Goal: Task Accomplishment & Management: Complete application form

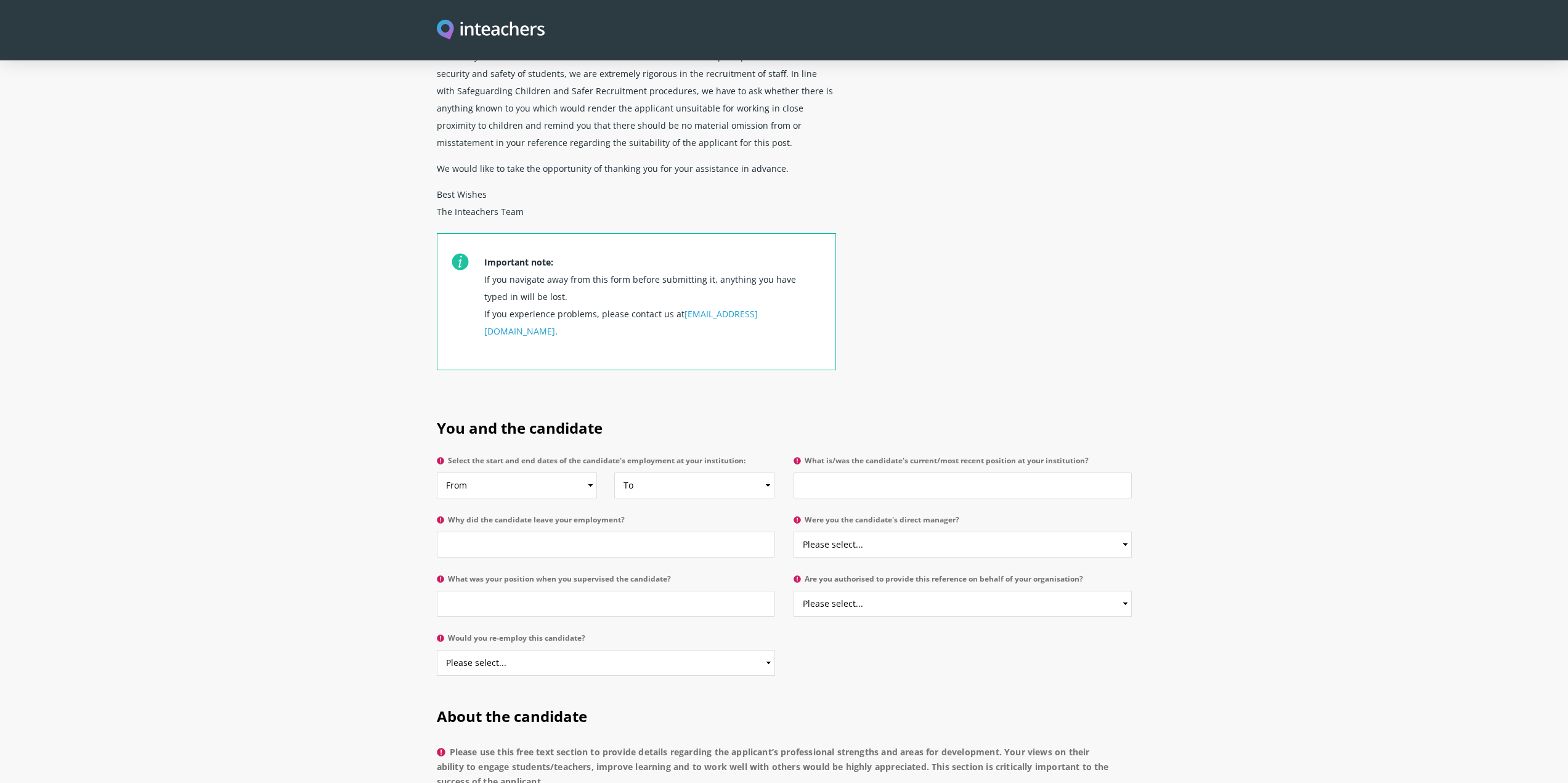
scroll to position [308, 0]
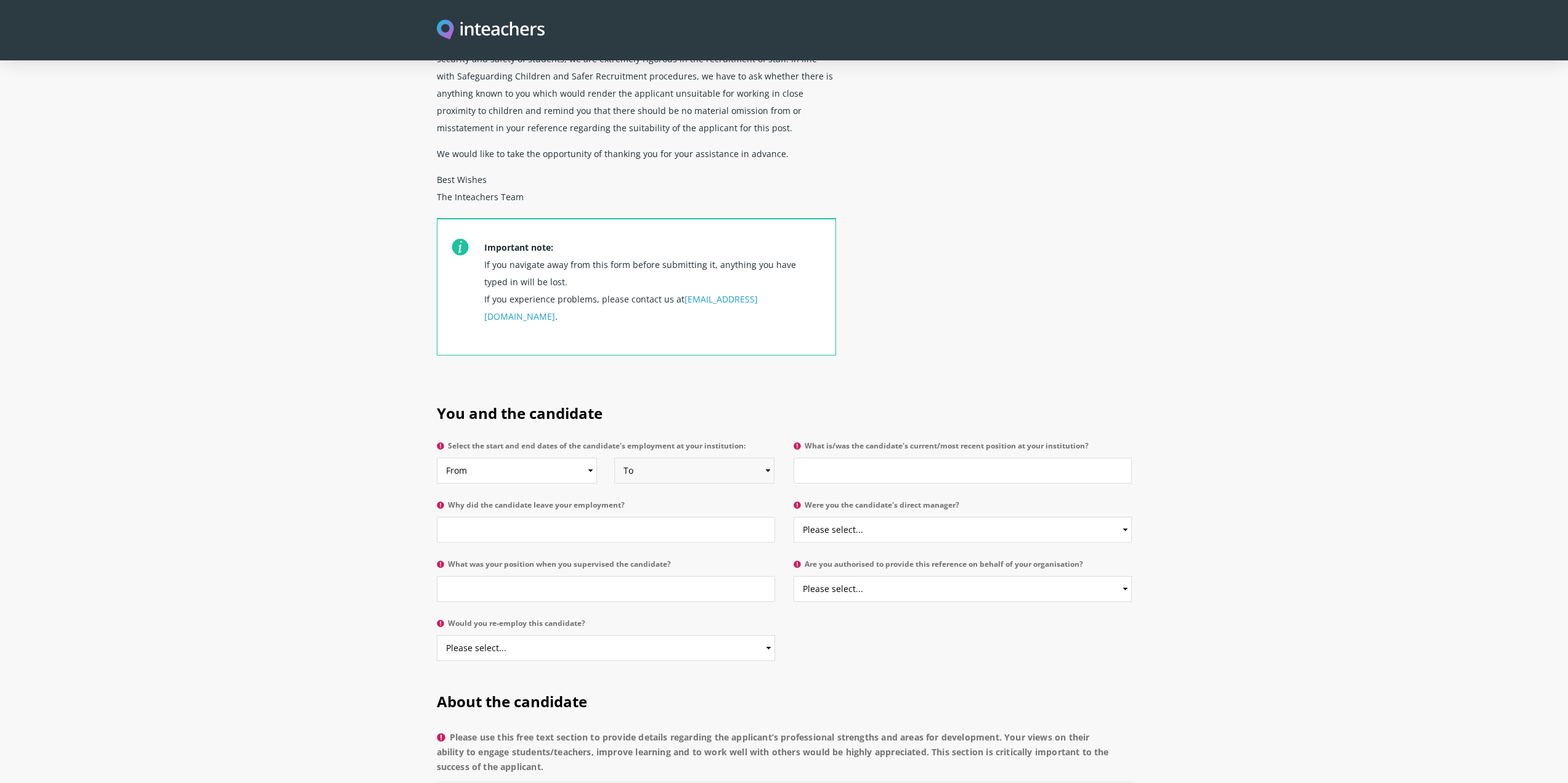
click at [655, 458] on select "To Currently 2025 2024 2023 2022 2021 2020 2019 2018 2017 2016 2015 2014 2013 2…" at bounding box center [694, 470] width 161 height 26
select select "2024"
click at [614, 458] on select "To Currently 2025 2024 2023 2022 2021 2020 2019 2018 2017 2016 2015 2014 2013 2…" at bounding box center [694, 470] width 161 height 26
click at [589, 458] on select "From 2025 2024 2023 2022 2021 2020 2019 2018 2017 2016 2015 2014 2013 2012 2011…" at bounding box center [517, 470] width 161 height 26
select select "2014"
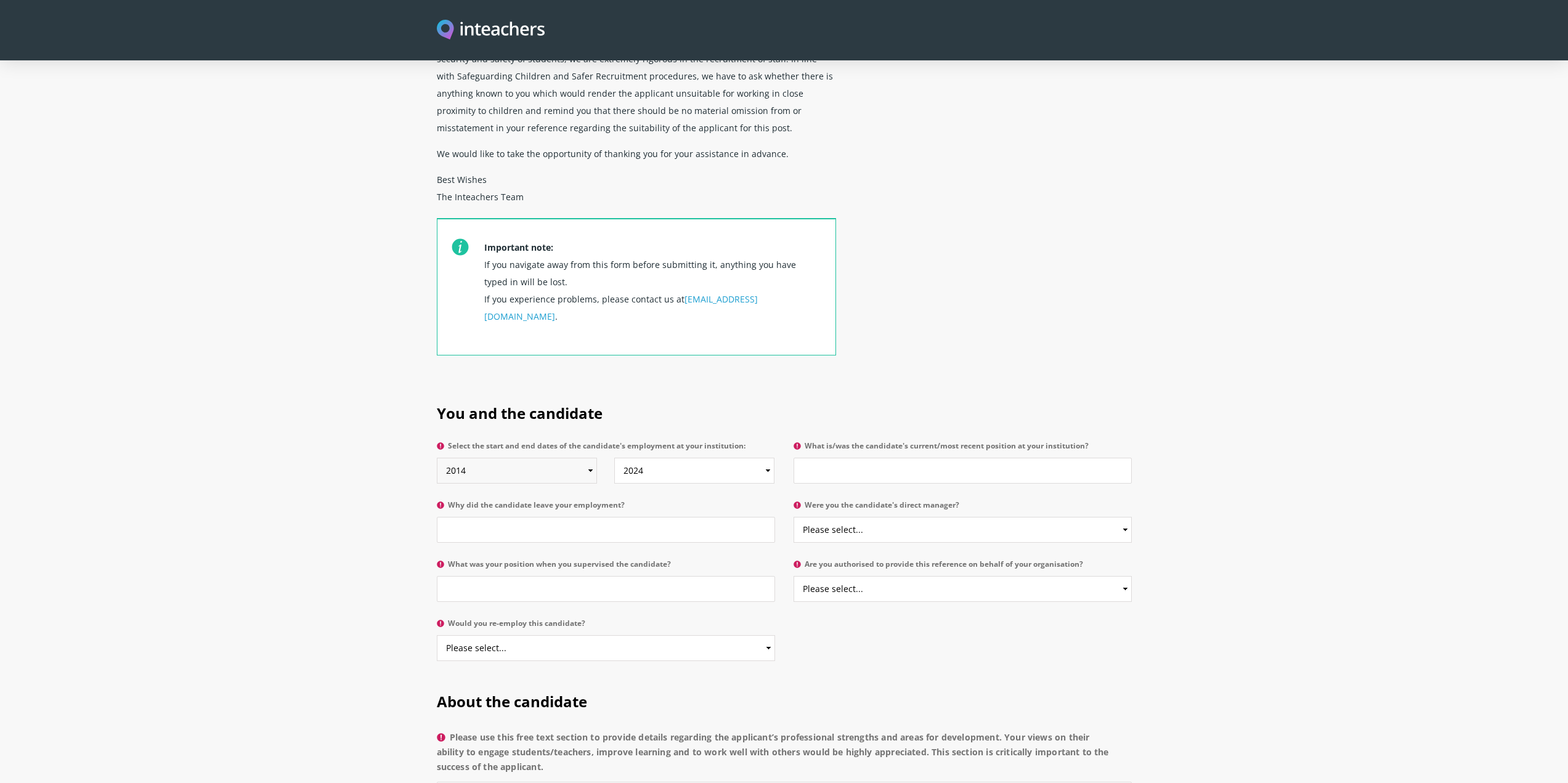
click at [437, 458] on select "From 2025 2024 2023 2022 2021 2020 2019 2018 2017 2016 2015 2014 2013 2012 2011…" at bounding box center [517, 470] width 161 height 26
click at [839, 458] on input "What is/was the candidate's current/most recent position at your institution?" at bounding box center [963, 470] width 338 height 26
type input "Head of House"
click at [918, 501] on label "Were you the candidate's direct manager?" at bounding box center [963, 508] width 338 height 16
click at [918, 517] on select "Please select... Yes No" at bounding box center [963, 530] width 338 height 26
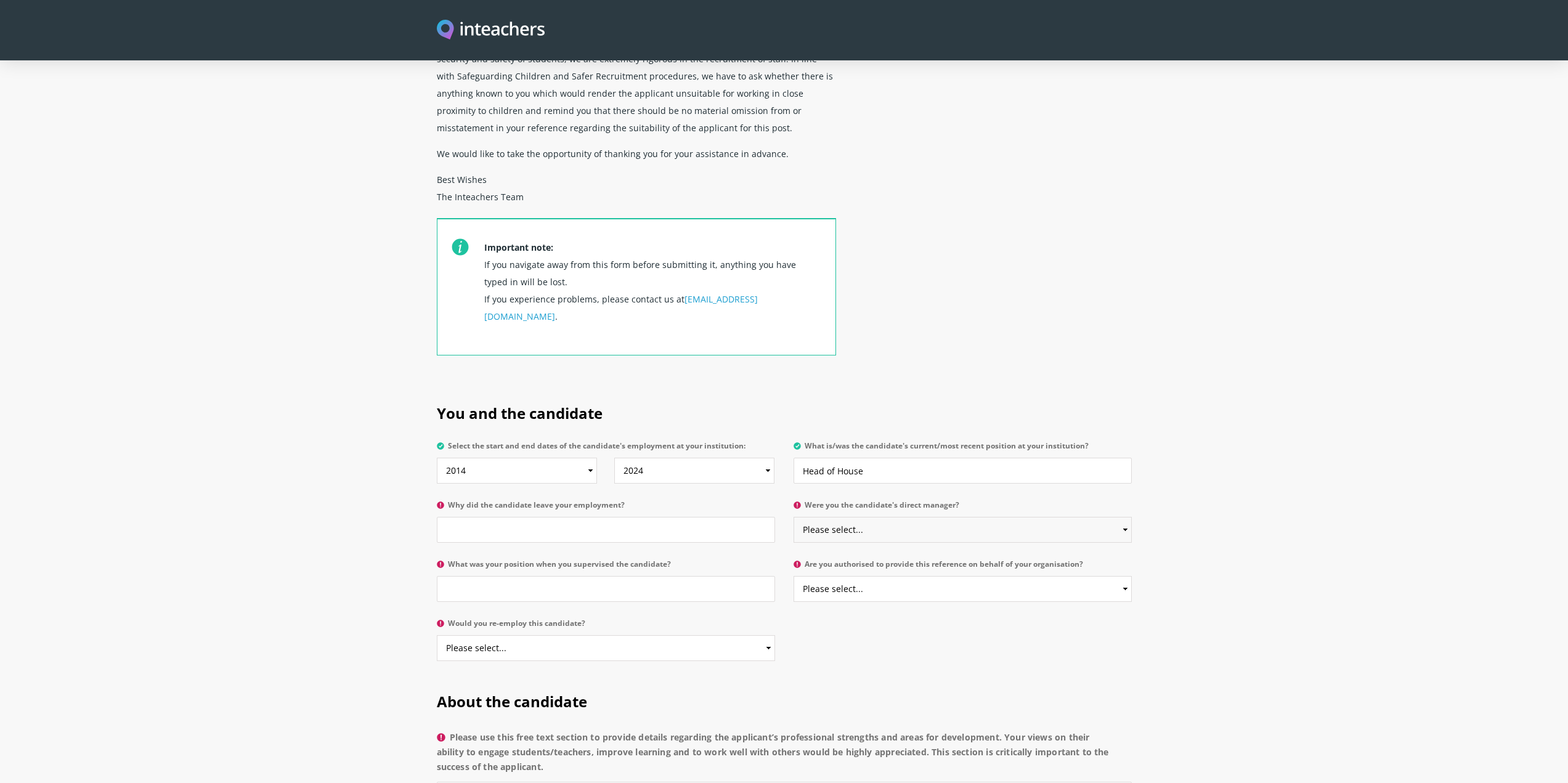
click at [917, 517] on select "Please select... Yes No" at bounding box center [963, 530] width 338 height 26
select select "No"
click at [794, 517] on select "Please select... Yes No" at bounding box center [963, 530] width 338 height 26
click at [637, 517] on input "Why did the candidate leave your employment?" at bounding box center [606, 530] width 338 height 26
type input "R"
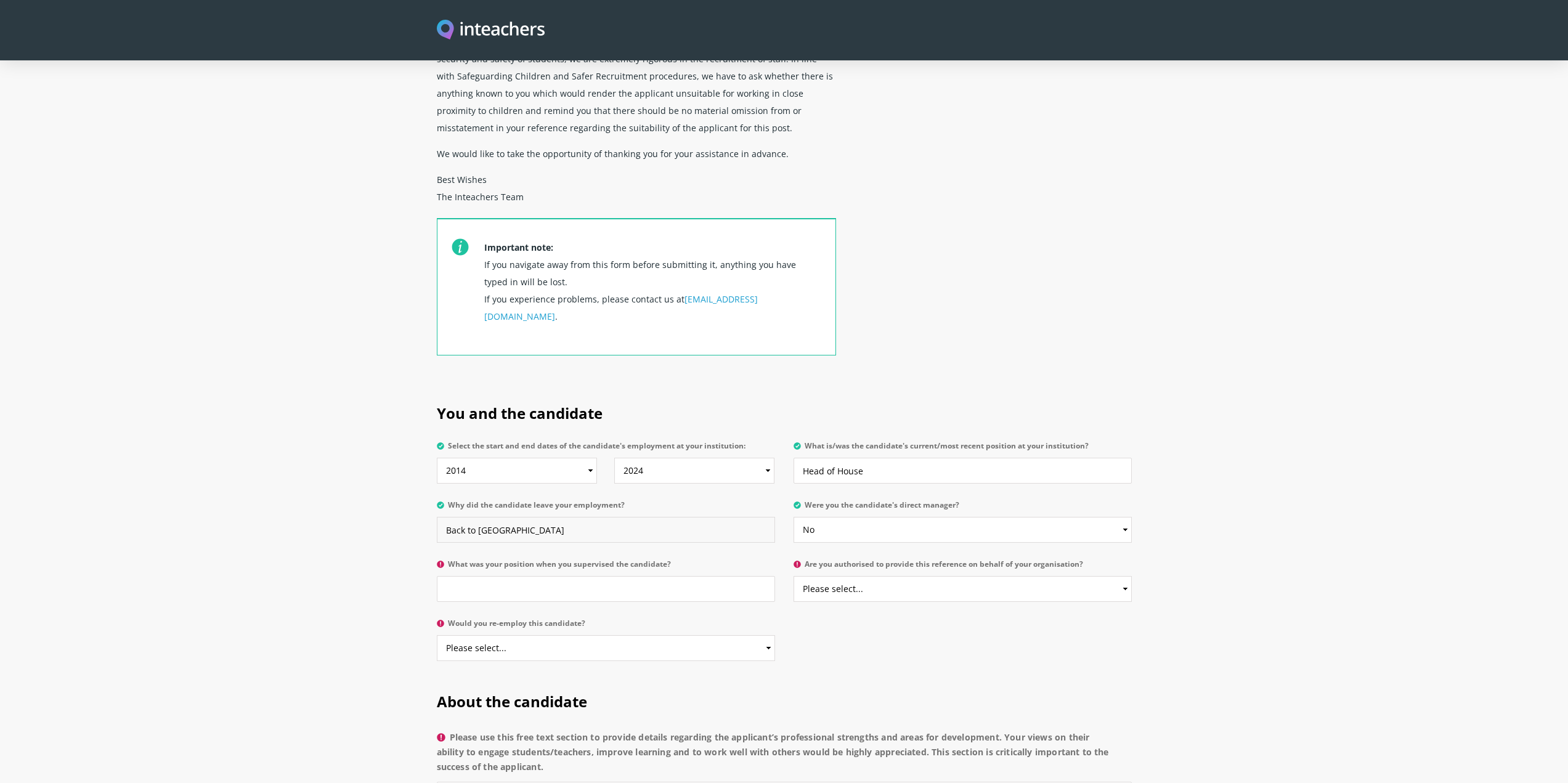
type input "Back to [GEOGRAPHIC_DATA]"
click at [632, 576] on input "What was your position when you supervised the candidate?" at bounding box center [606, 589] width 338 height 26
type input "Principal"
click at [868, 576] on select "Please select... Yes No" at bounding box center [963, 589] width 338 height 26
select select "Yes"
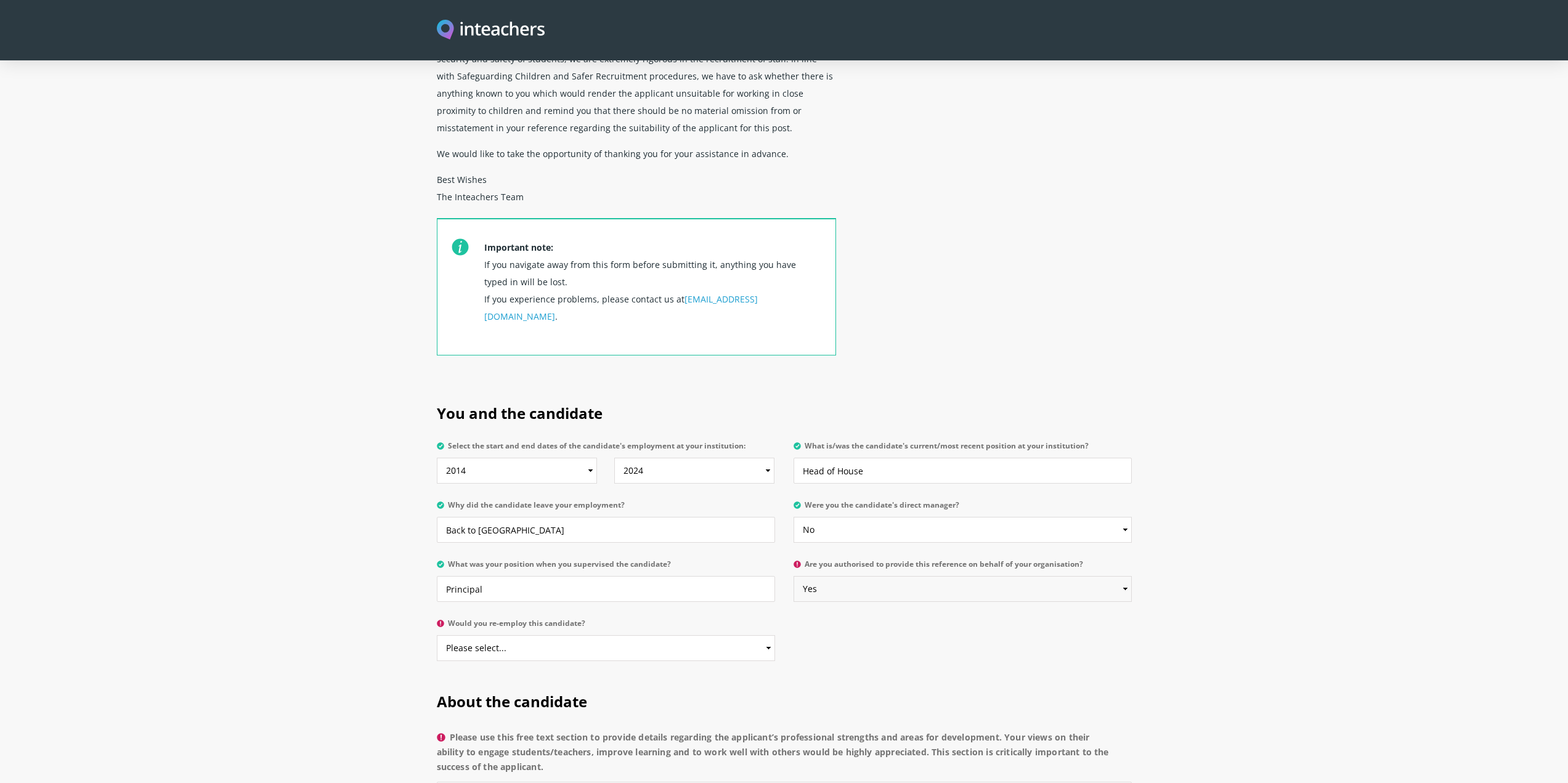
click at [794, 576] on select "Please select... Yes No" at bounding box center [963, 589] width 338 height 26
click at [591, 635] on select "Please select... Yes No" at bounding box center [606, 648] width 338 height 26
select select "Yes"
click at [437, 635] on select "Please select... Yes No" at bounding box center [606, 648] width 338 height 26
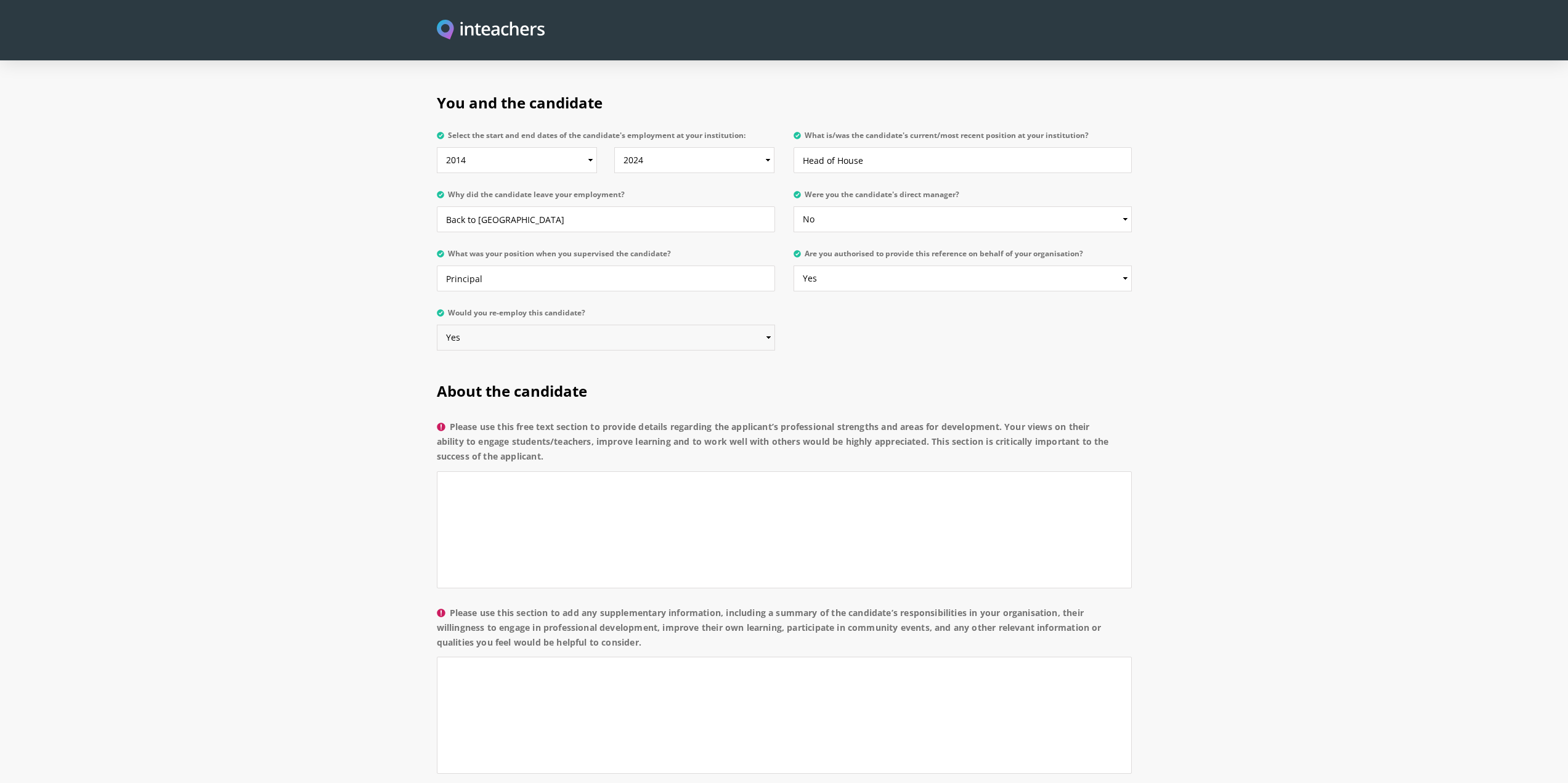
scroll to position [677, 0]
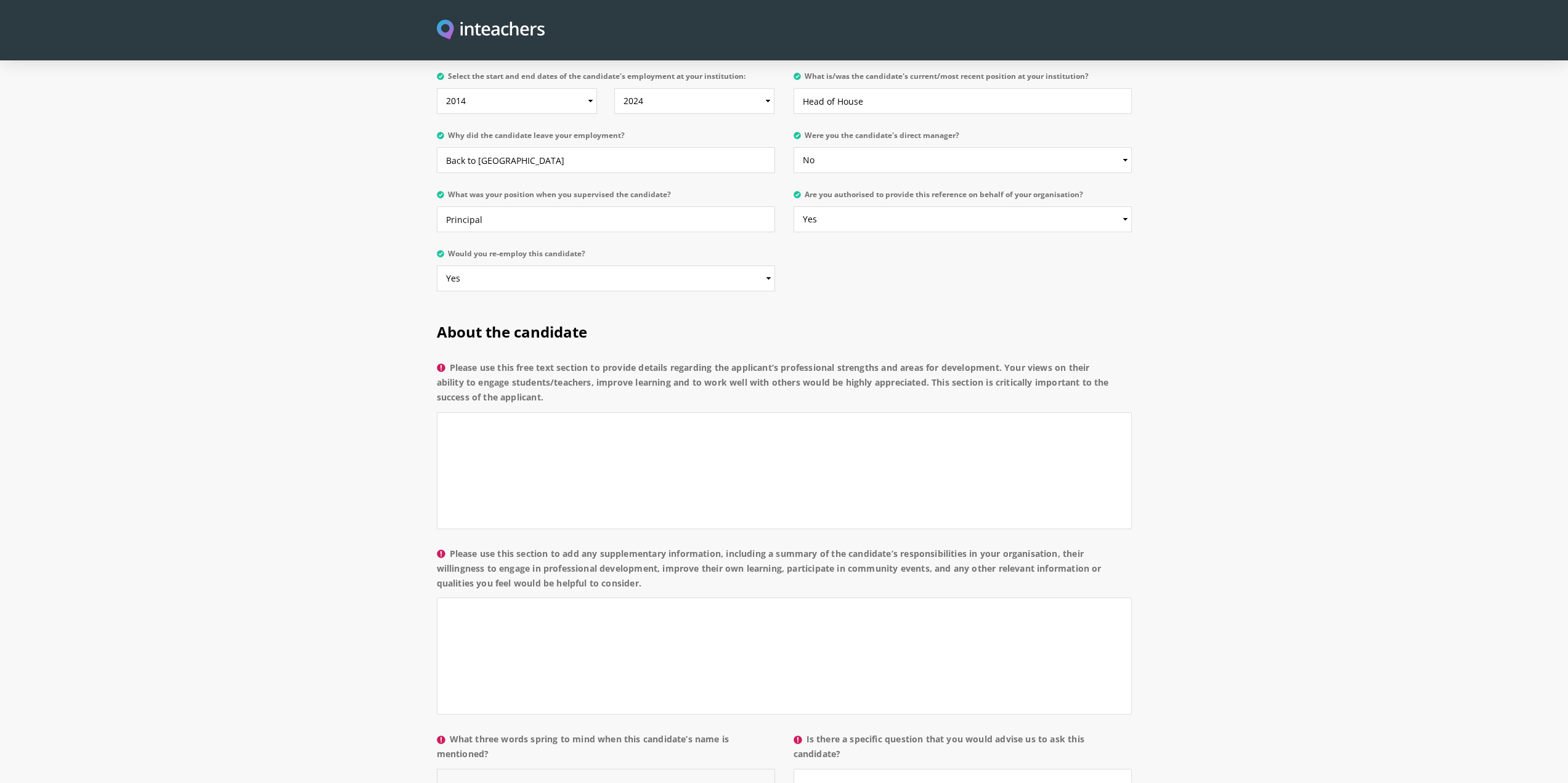
click at [543, 769] on input "What three words spring to mind when this candidate’s name is mentioned?" at bounding box center [606, 782] width 338 height 26
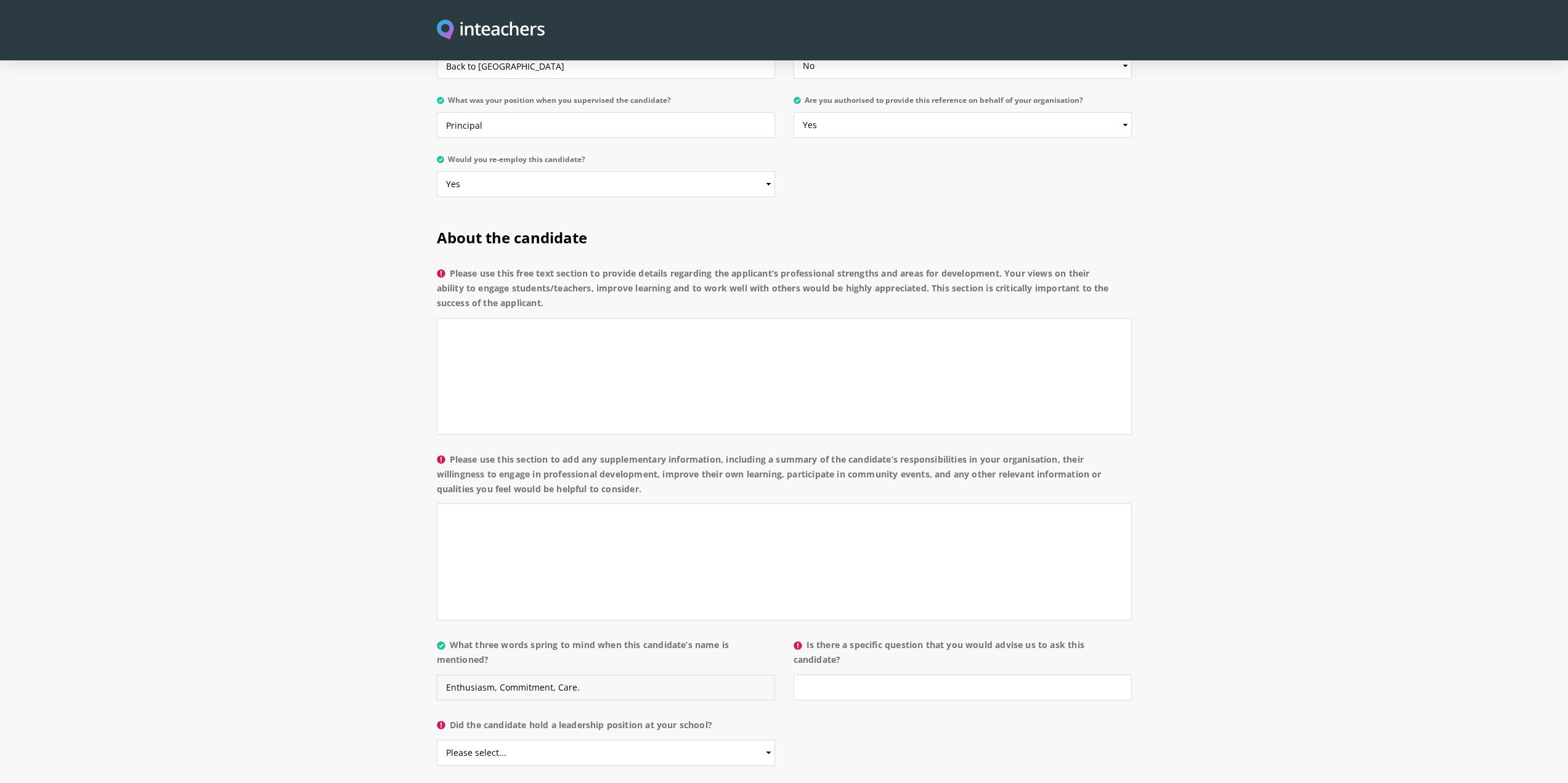
scroll to position [800, 0]
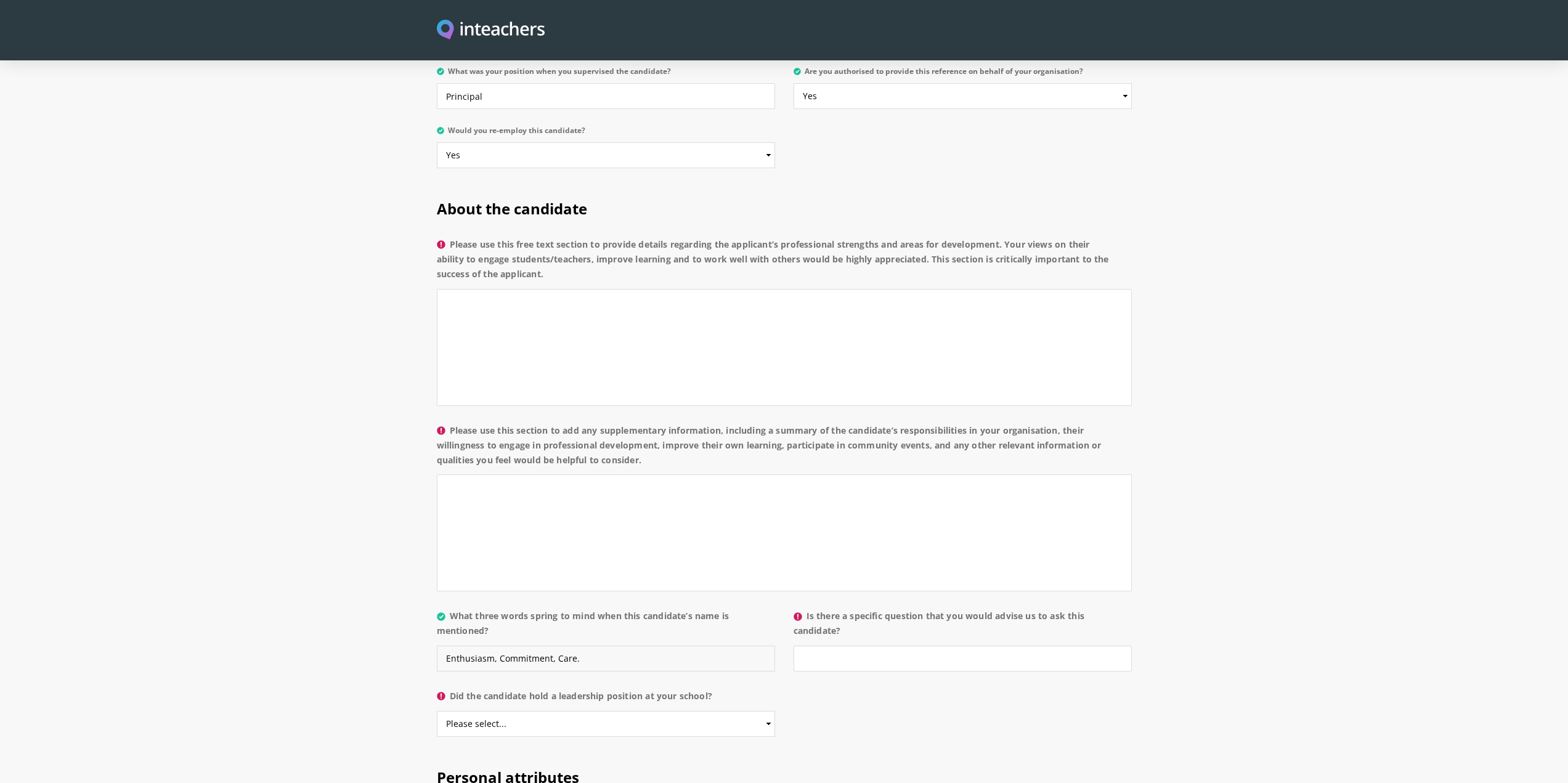
type input "Enthusiasm, Commitment, Care."
click at [970, 646] on input "Is there a specific question that you would advise us to ask this candidate?" at bounding box center [963, 659] width 338 height 26
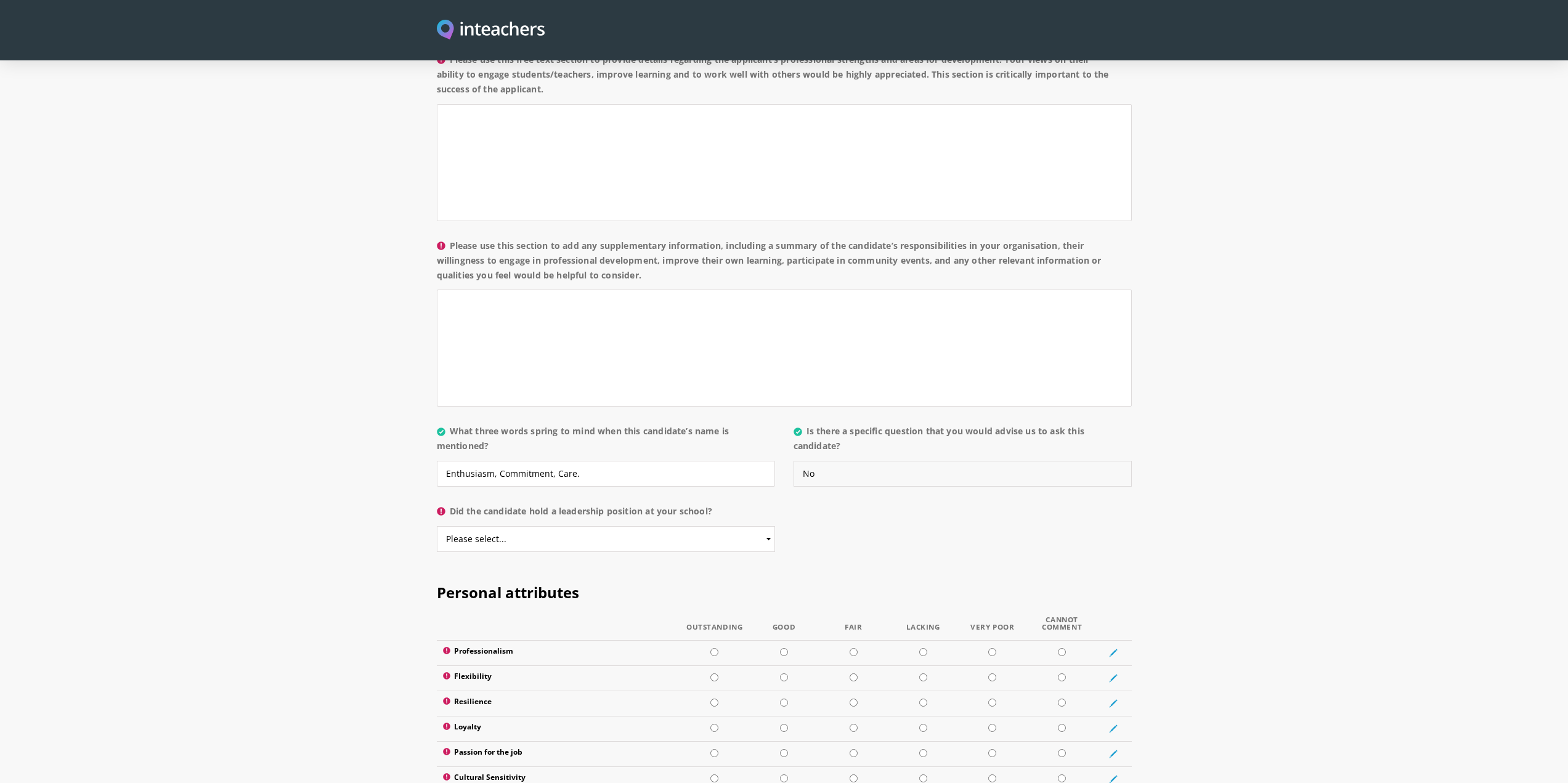
type input "No"
click at [740, 526] on select "Please select... Yes No" at bounding box center [606, 539] width 338 height 26
select select "Yes"
click at [437, 526] on select "Please select... Yes No" at bounding box center [606, 539] width 338 height 26
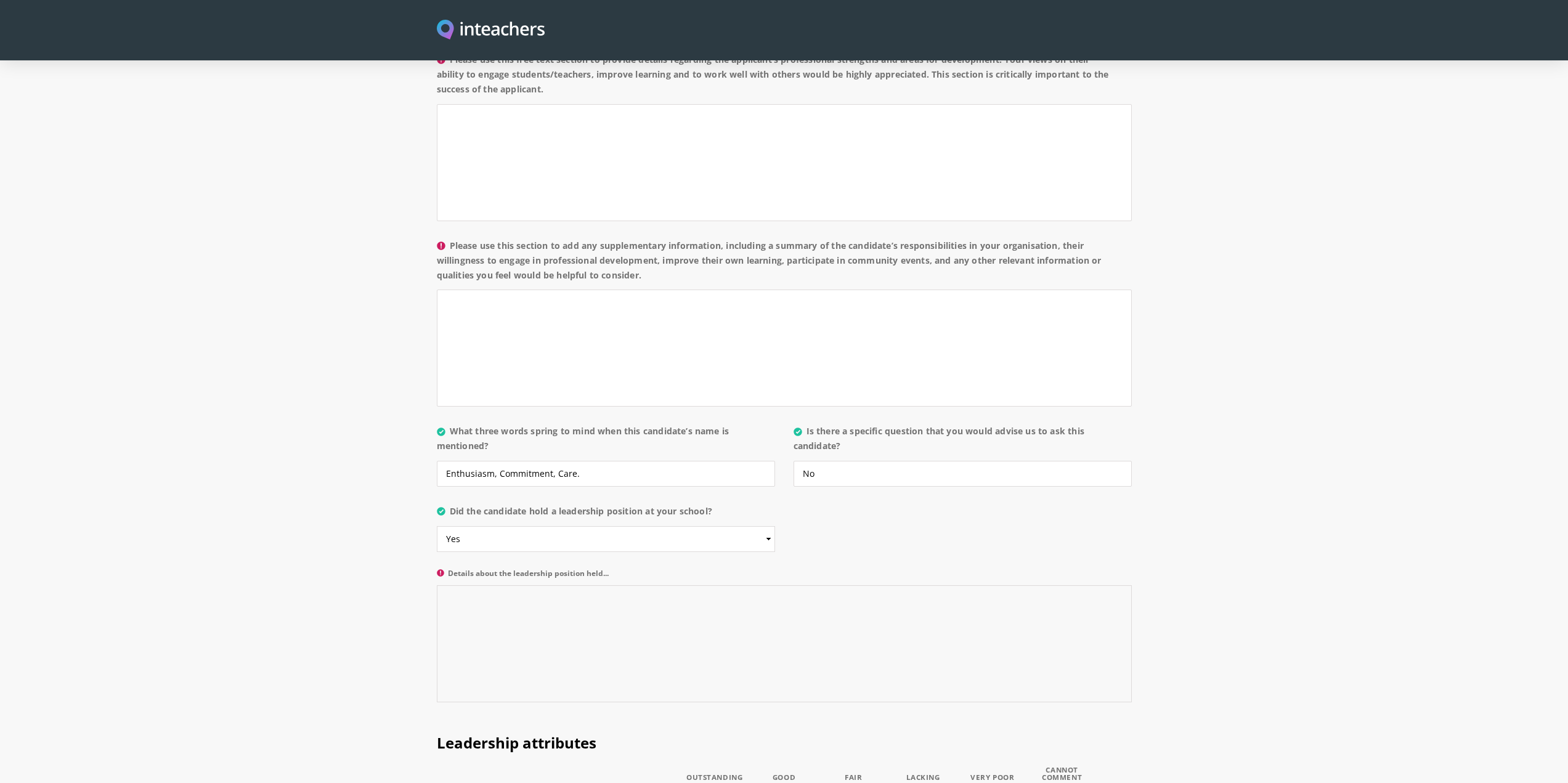
click at [615, 585] on textarea "Details about the leadership position held..." at bounding box center [785, 644] width 695 height 117
type textarea "Head of House"
click at [616, 289] on textarea "Please use this section to add any supplementary information, including a summa…" at bounding box center [785, 348] width 695 height 117
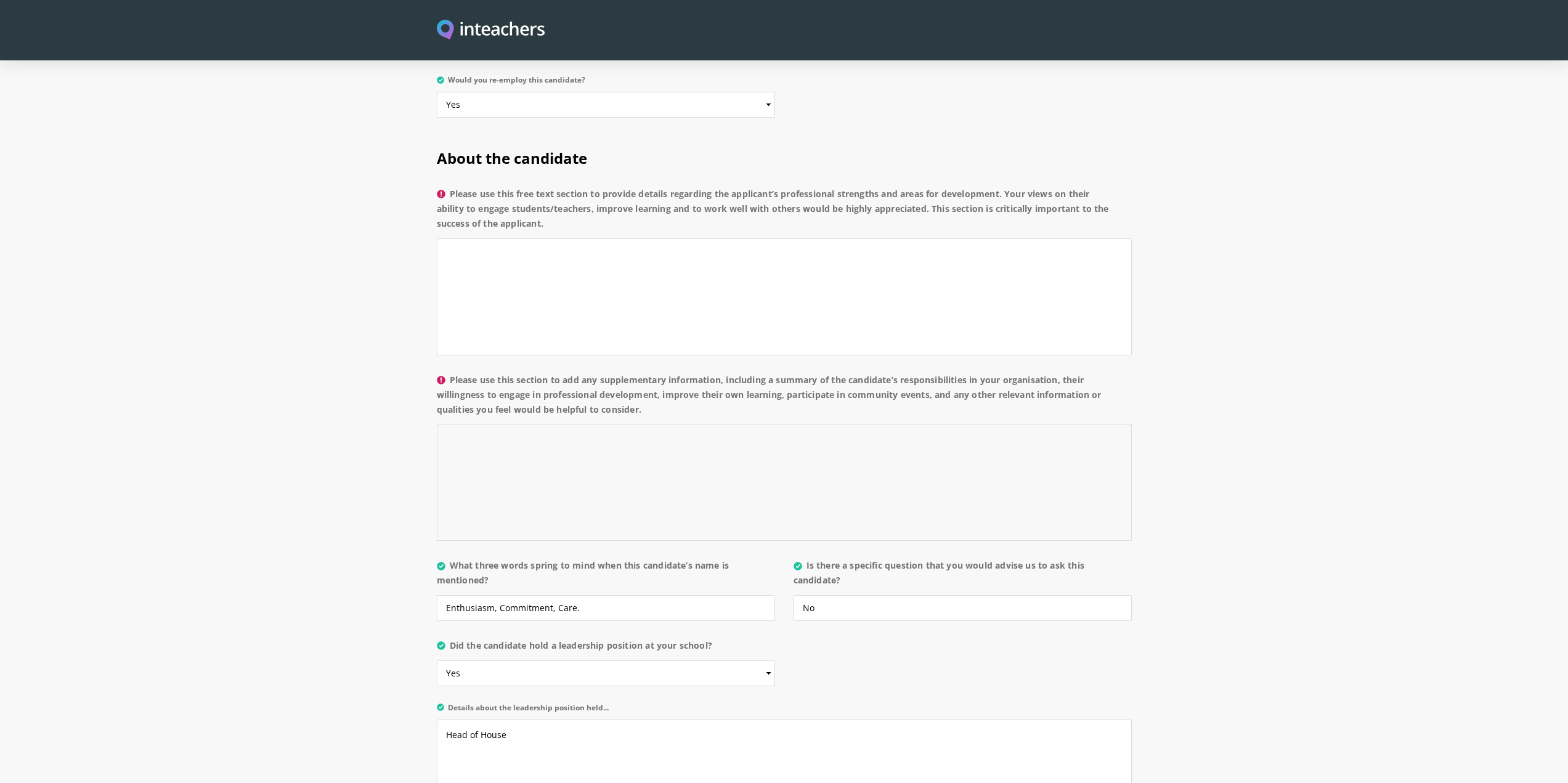
scroll to position [739, 0]
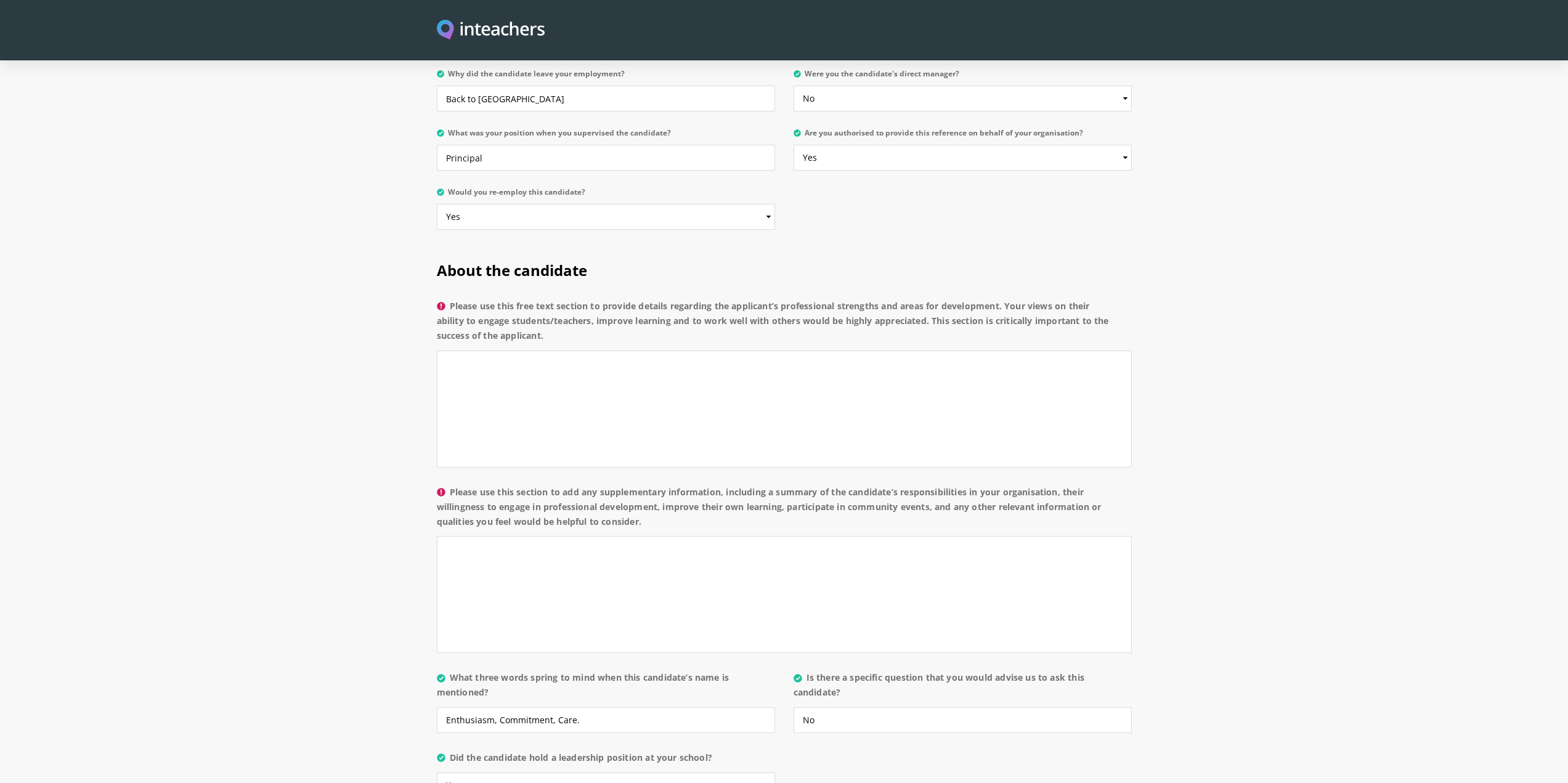
drag, startPoint x: 552, startPoint y: 301, endPoint x: 451, endPoint y: 274, distance: 104.5
click at [451, 299] on label "Please use this free text section to provide details regarding the applicant’s …" at bounding box center [785, 325] width 695 height 52
copy label "Please use this free text section to provide details regarding the applicant’s …"
click at [481, 351] on textarea "Please use this free text section to provide details regarding the applicant’s …" at bounding box center [785, 409] width 695 height 117
paste textarea "She is a passionate, committed teacher who has progressed from Head of Year to …"
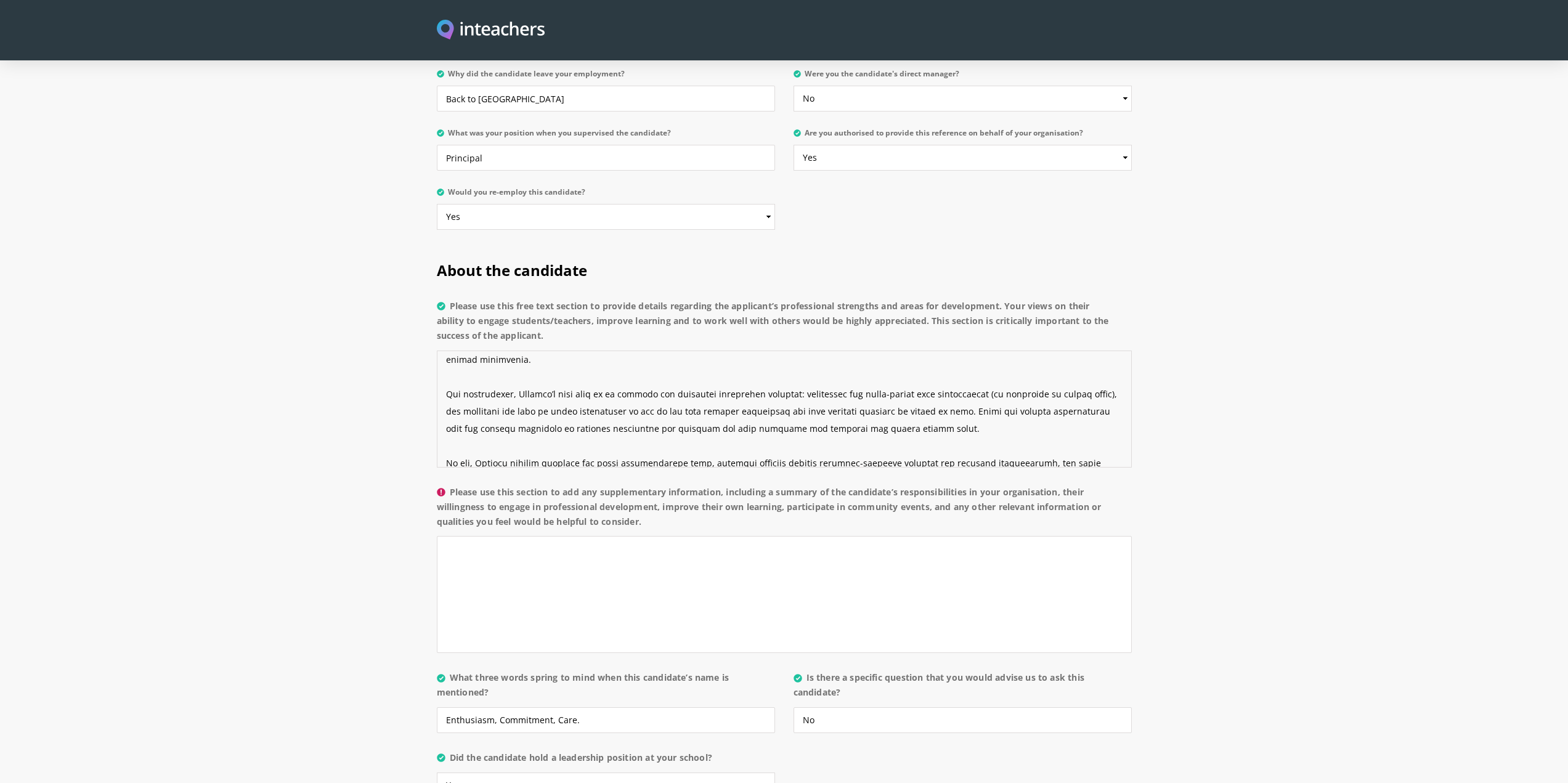
scroll to position [155, 0]
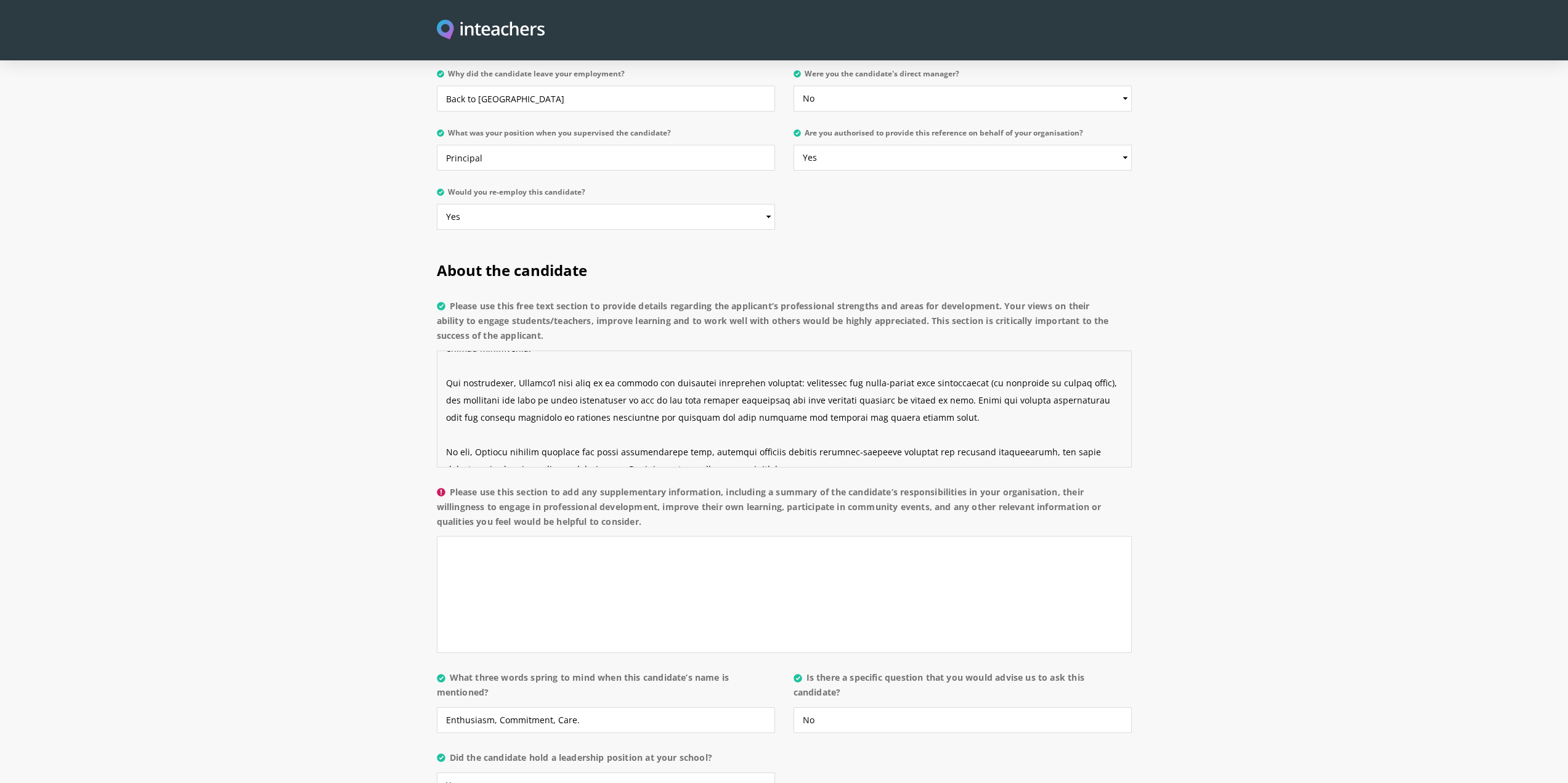
type textarea "She is a passionate, committed teacher who has progressed from Head of Year to …"
drag, startPoint x: 652, startPoint y: 487, endPoint x: 434, endPoint y: 463, distance: 219.3
click at [434, 463] on div "About the candidate Please use this free text section to provide details regard…" at bounding box center [784, 601] width 710 height 719
copy label "Please use this section to add any supplementary information, including a summa…"
click at [482, 536] on textarea "Please use this section to add any supplementary information, including a summa…" at bounding box center [785, 594] width 695 height 117
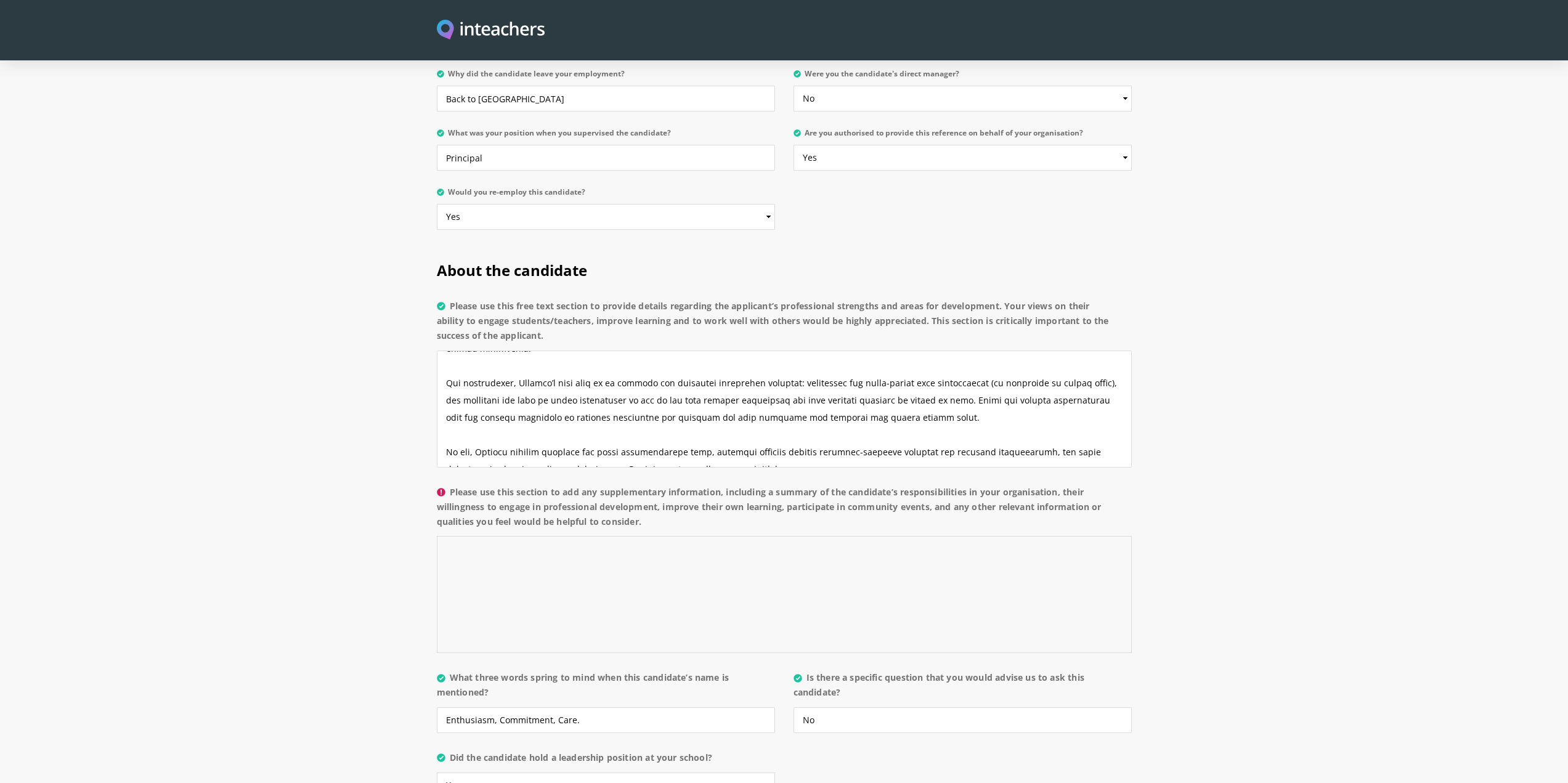
paste textarea "In her time with us, [PERSON_NAME] has served as Head of House (formerly Head o…"
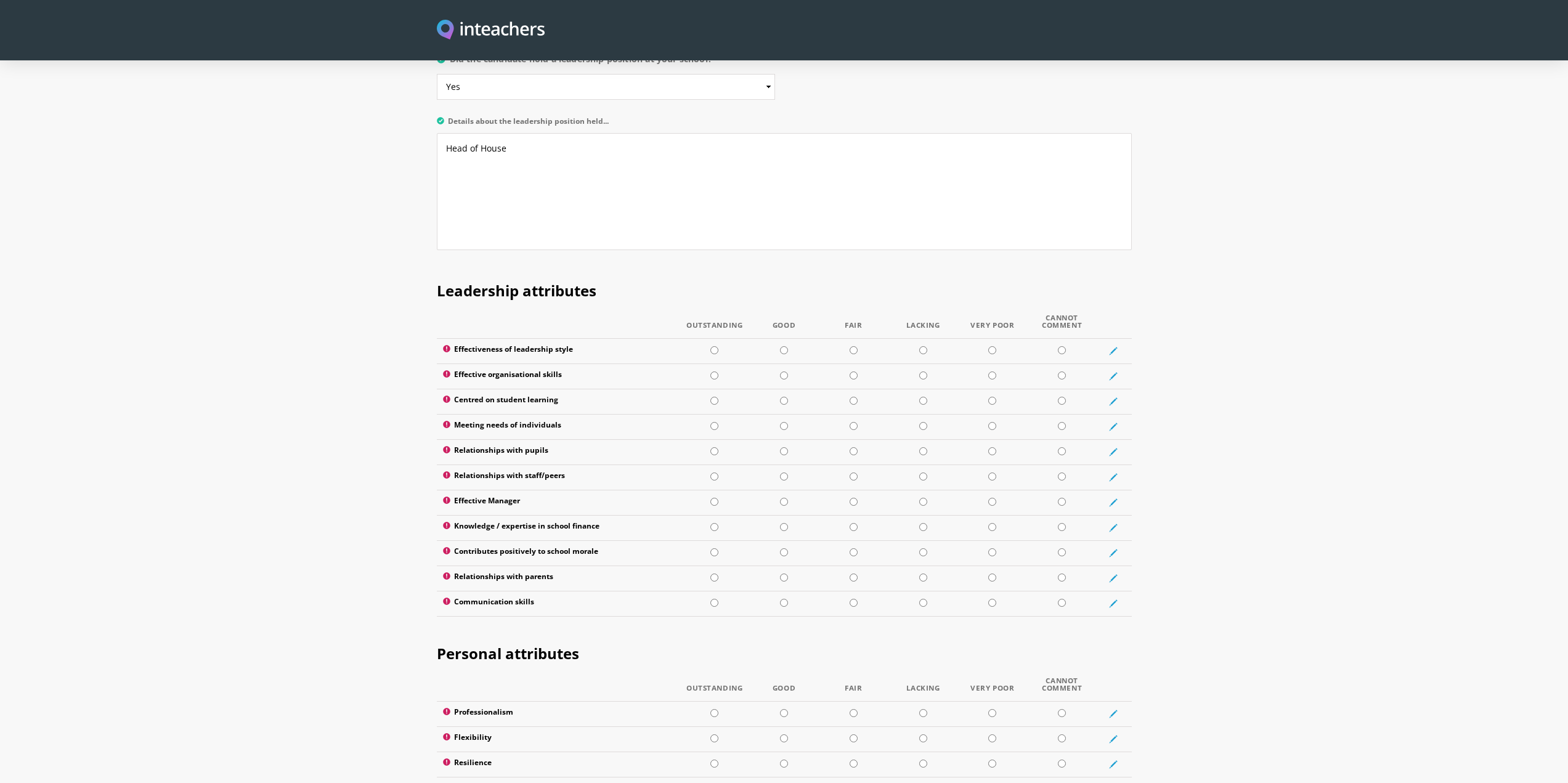
scroll to position [1478, 0]
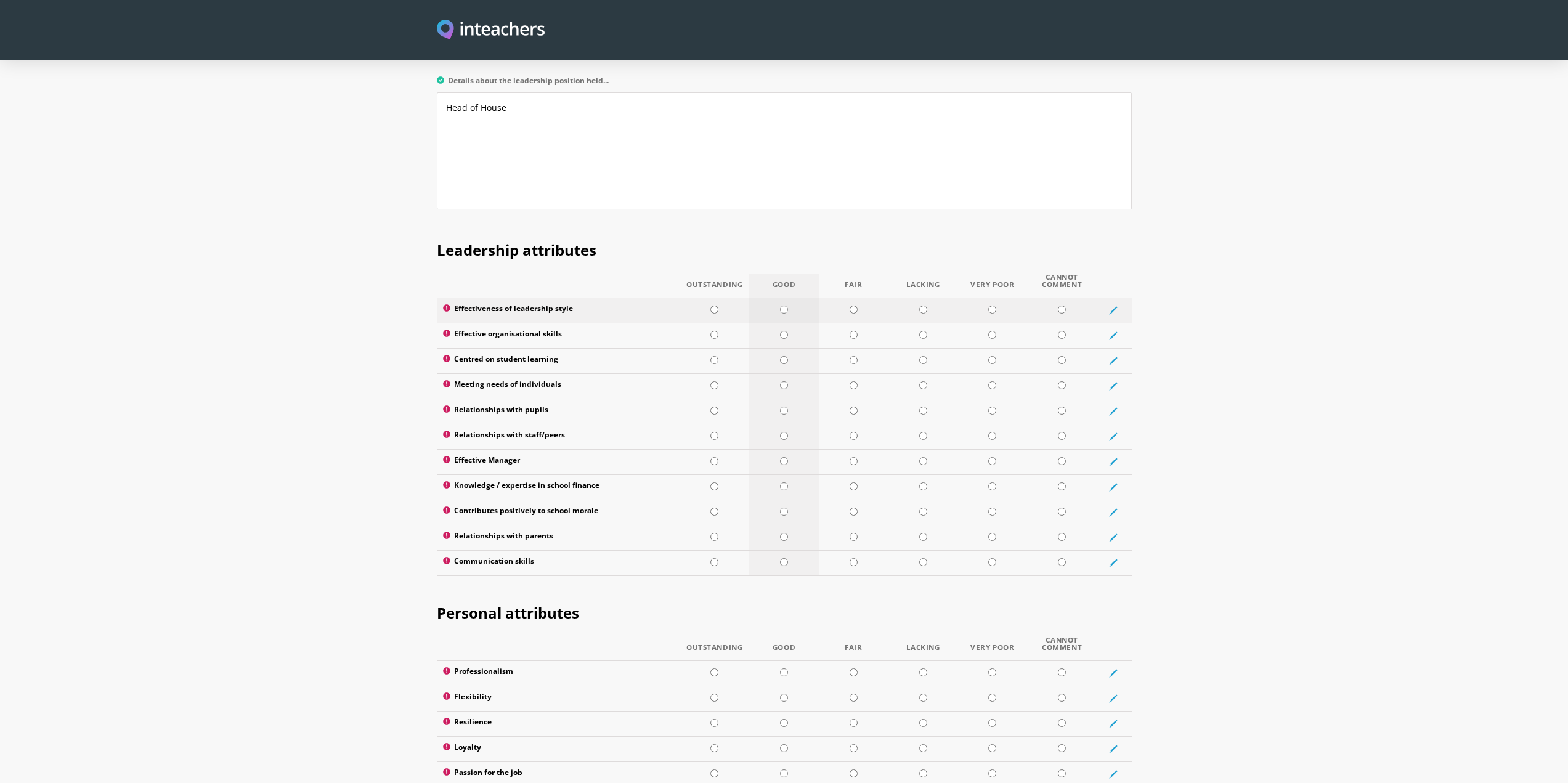
type textarea "In her time with us, [PERSON_NAME] has served as Head of House (formerly Head o…"
click at [782, 305] on input "radio" at bounding box center [784, 309] width 8 height 8
radio input "true"
click at [785, 331] on input "radio" at bounding box center [784, 334] width 8 height 8
radio input "true"
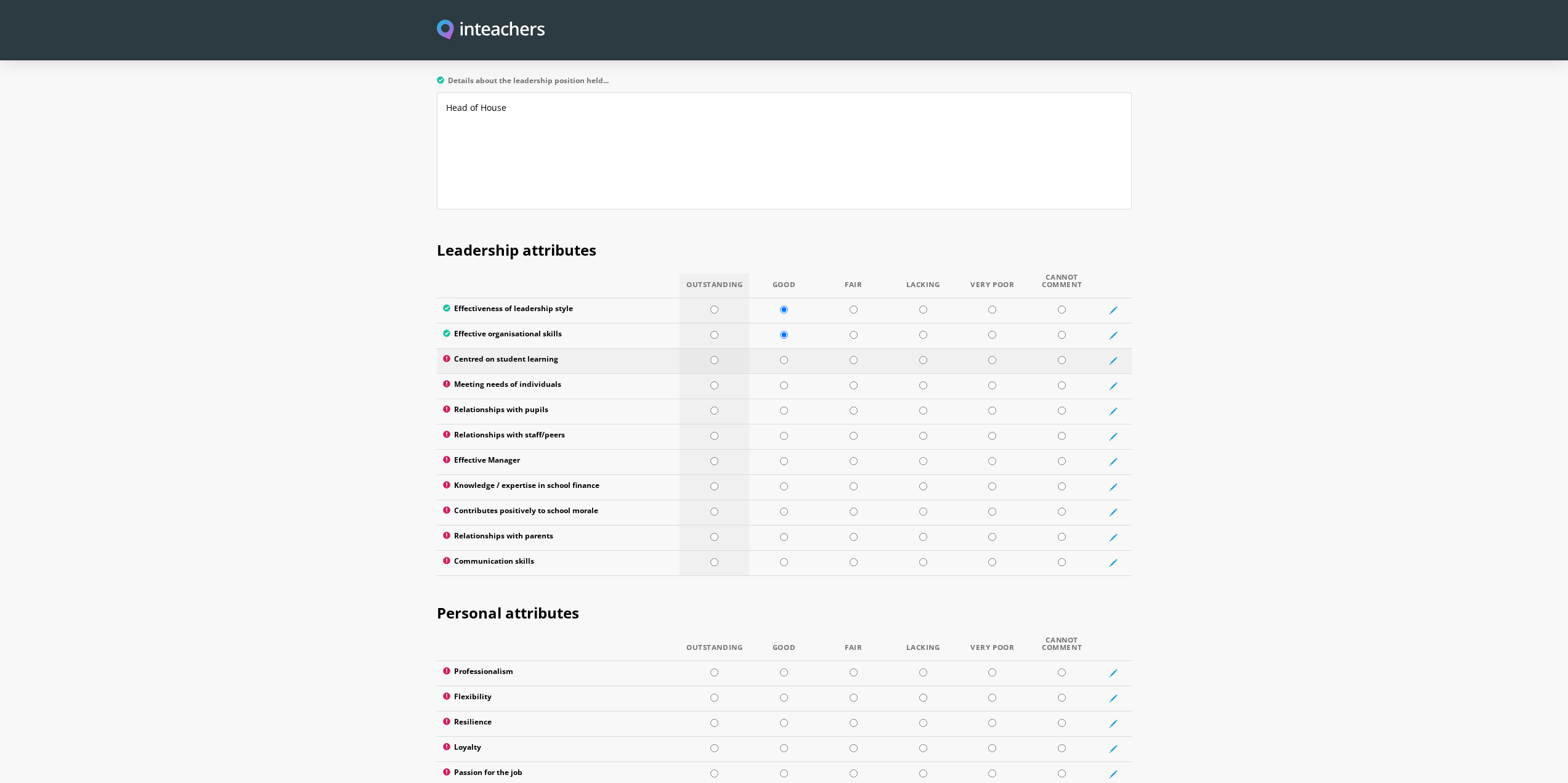
click at [715, 356] on input "radio" at bounding box center [714, 360] width 8 height 8
radio input "true"
click at [715, 382] on input "radio" at bounding box center [714, 385] width 8 height 8
radio input "true"
click at [713, 407] on input "radio" at bounding box center [714, 411] width 8 height 8
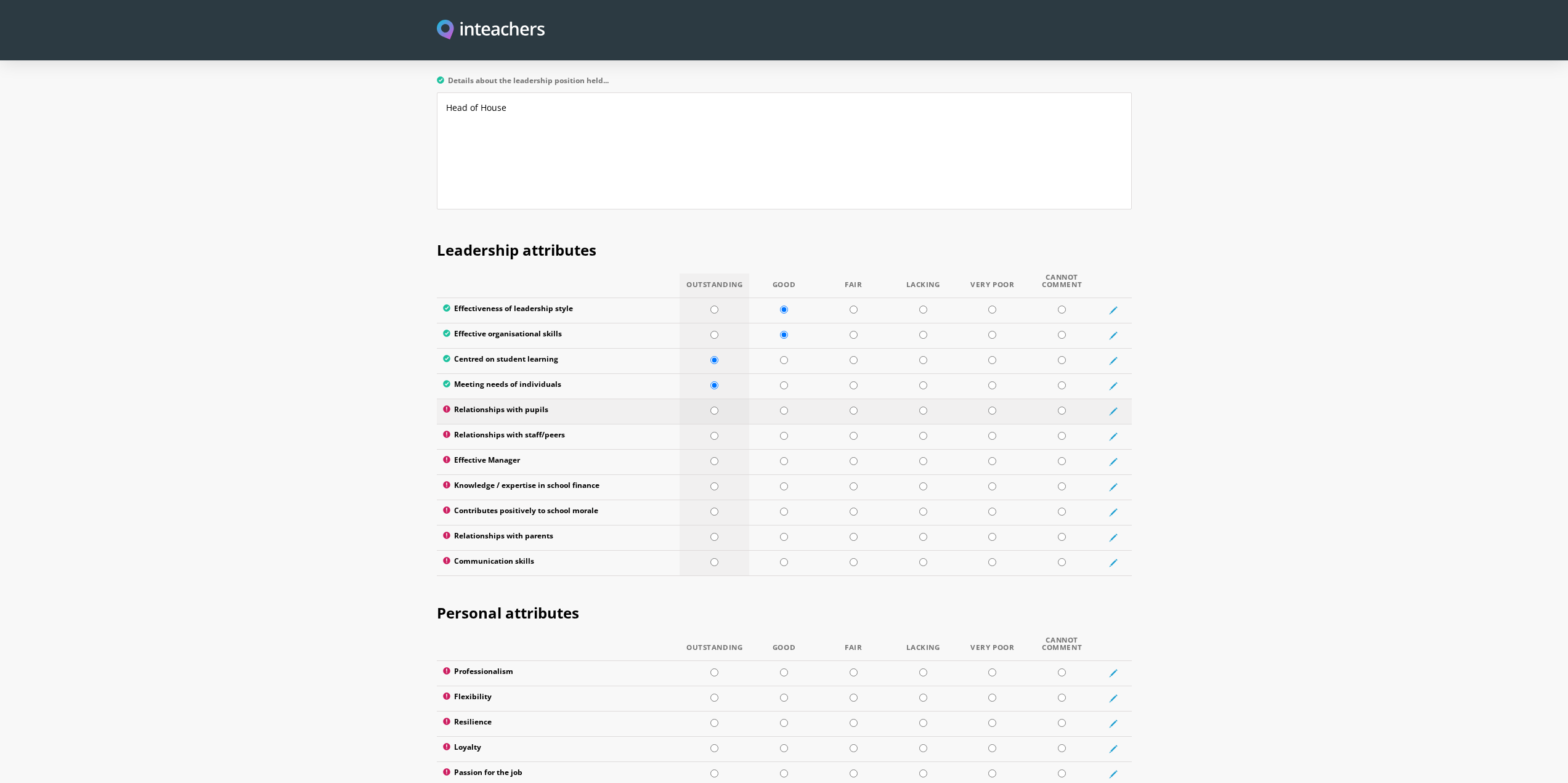
radio input "true"
click at [785, 432] on input "radio" at bounding box center [784, 436] width 8 height 8
radio input "true"
click at [785, 457] on input "radio" at bounding box center [784, 461] width 8 height 8
radio input "true"
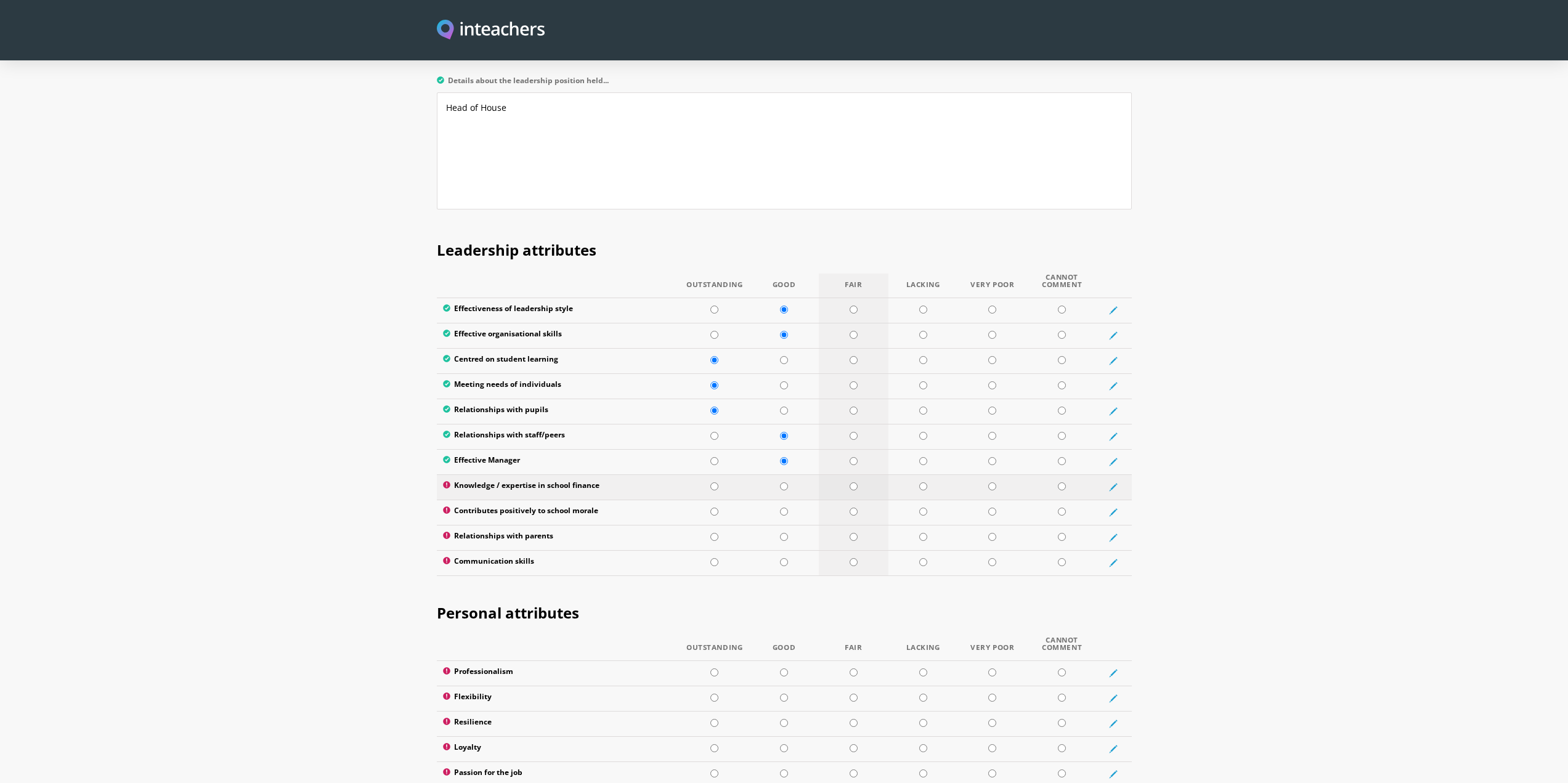
click at [854, 482] on input "radio" at bounding box center [854, 486] width 8 height 8
radio input "true"
click at [781, 507] on input "radio" at bounding box center [784, 511] width 8 height 8
radio input "true"
click at [714, 533] on input "radio" at bounding box center [714, 537] width 8 height 8
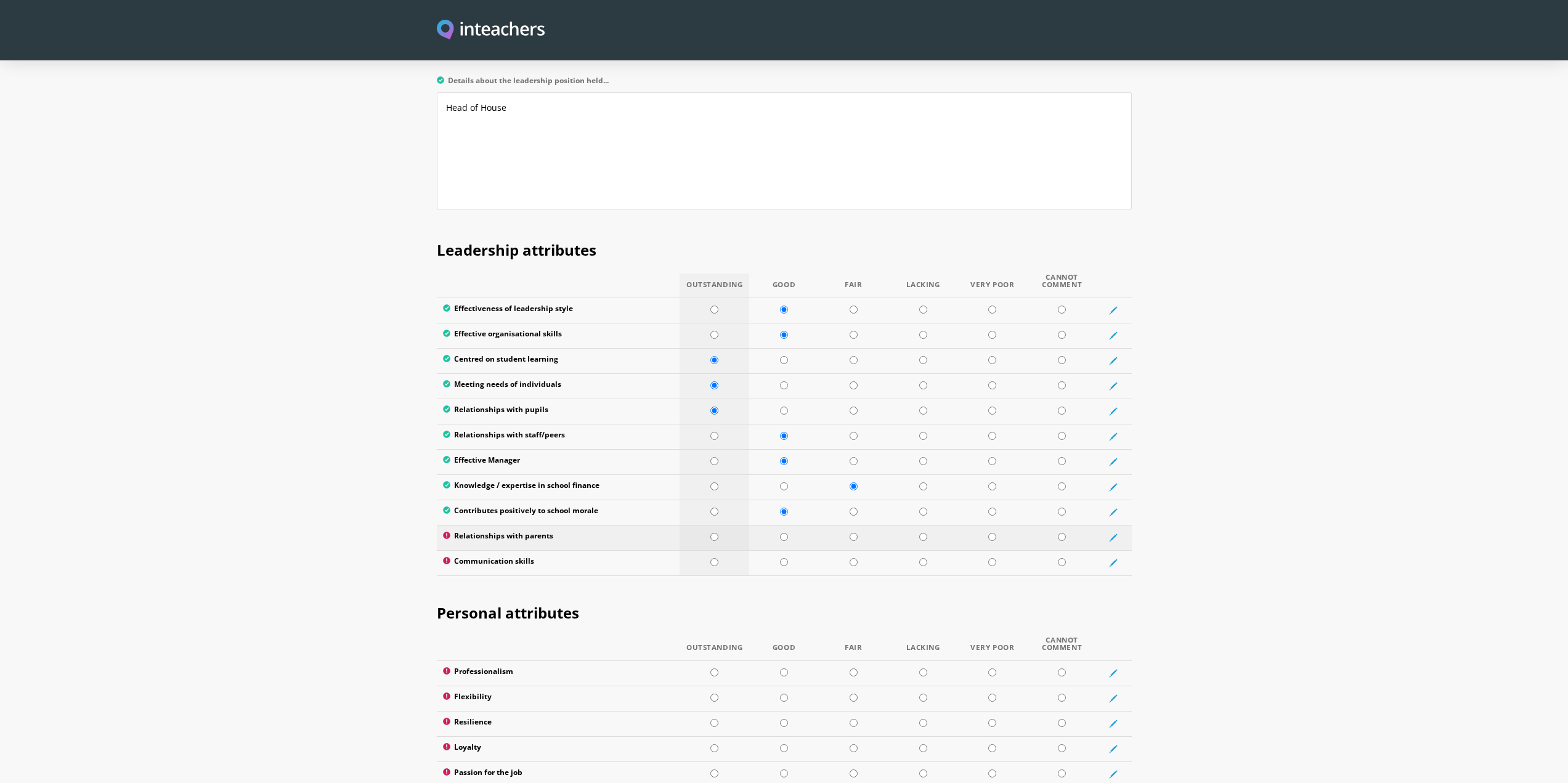
radio input "true"
click at [785, 558] on input "radio" at bounding box center [784, 562] width 8 height 8
radio input "true"
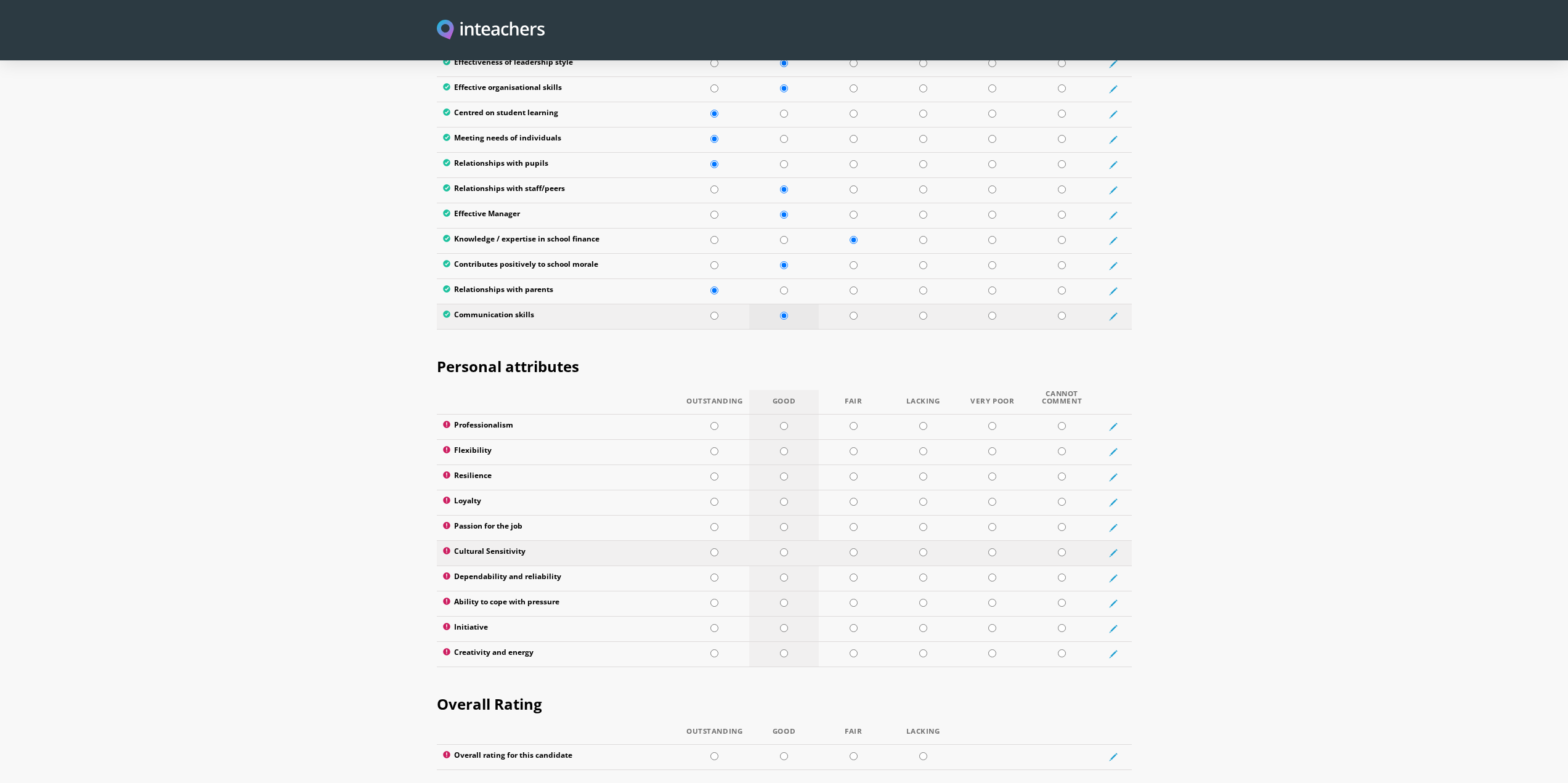
scroll to position [1848, 0]
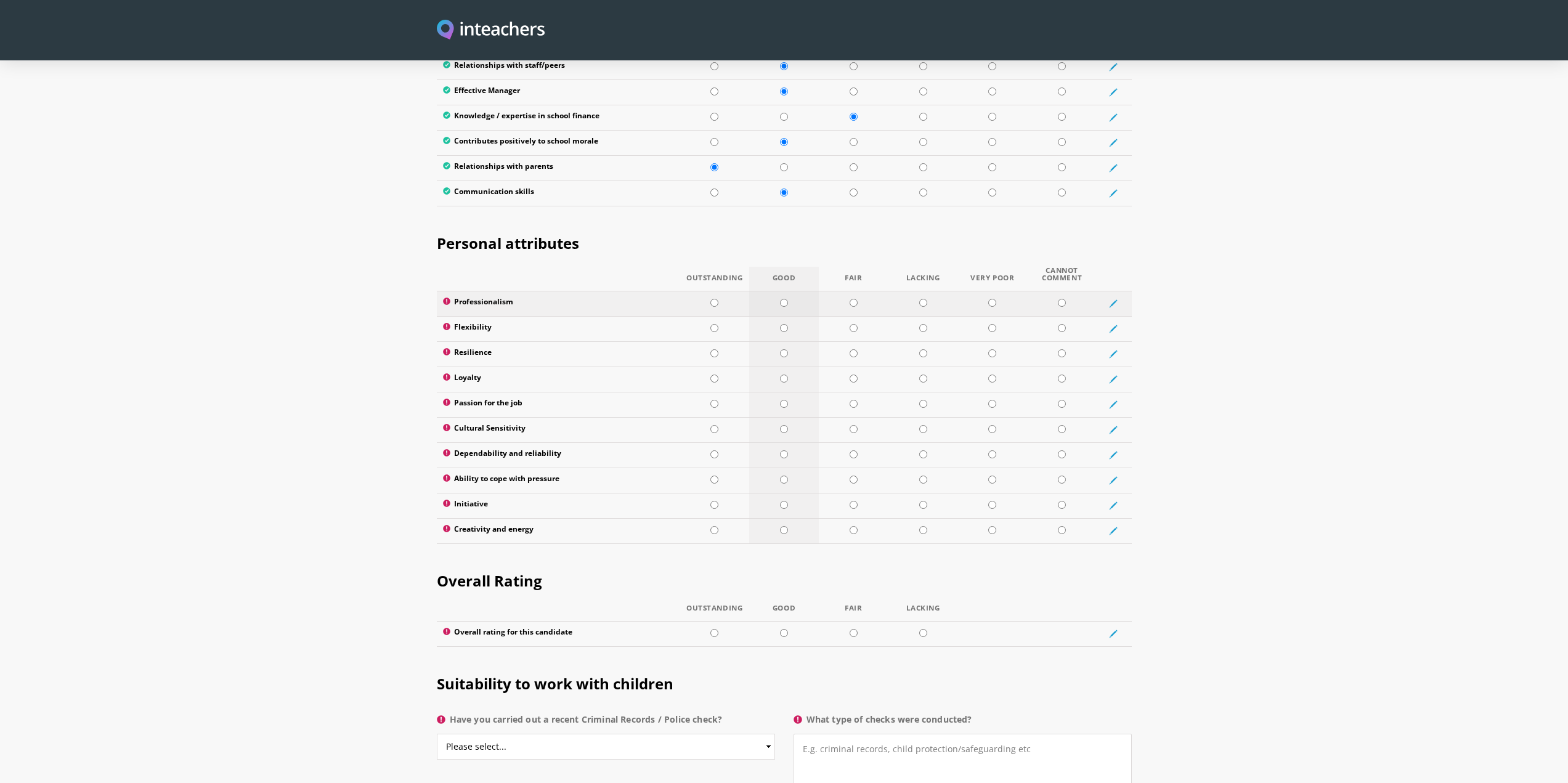
click at [785, 299] on input "radio" at bounding box center [784, 303] width 8 height 8
radio input "true"
click at [782, 324] on input "radio" at bounding box center [784, 328] width 8 height 8
radio input "true"
click at [787, 349] on input "radio" at bounding box center [784, 353] width 8 height 8
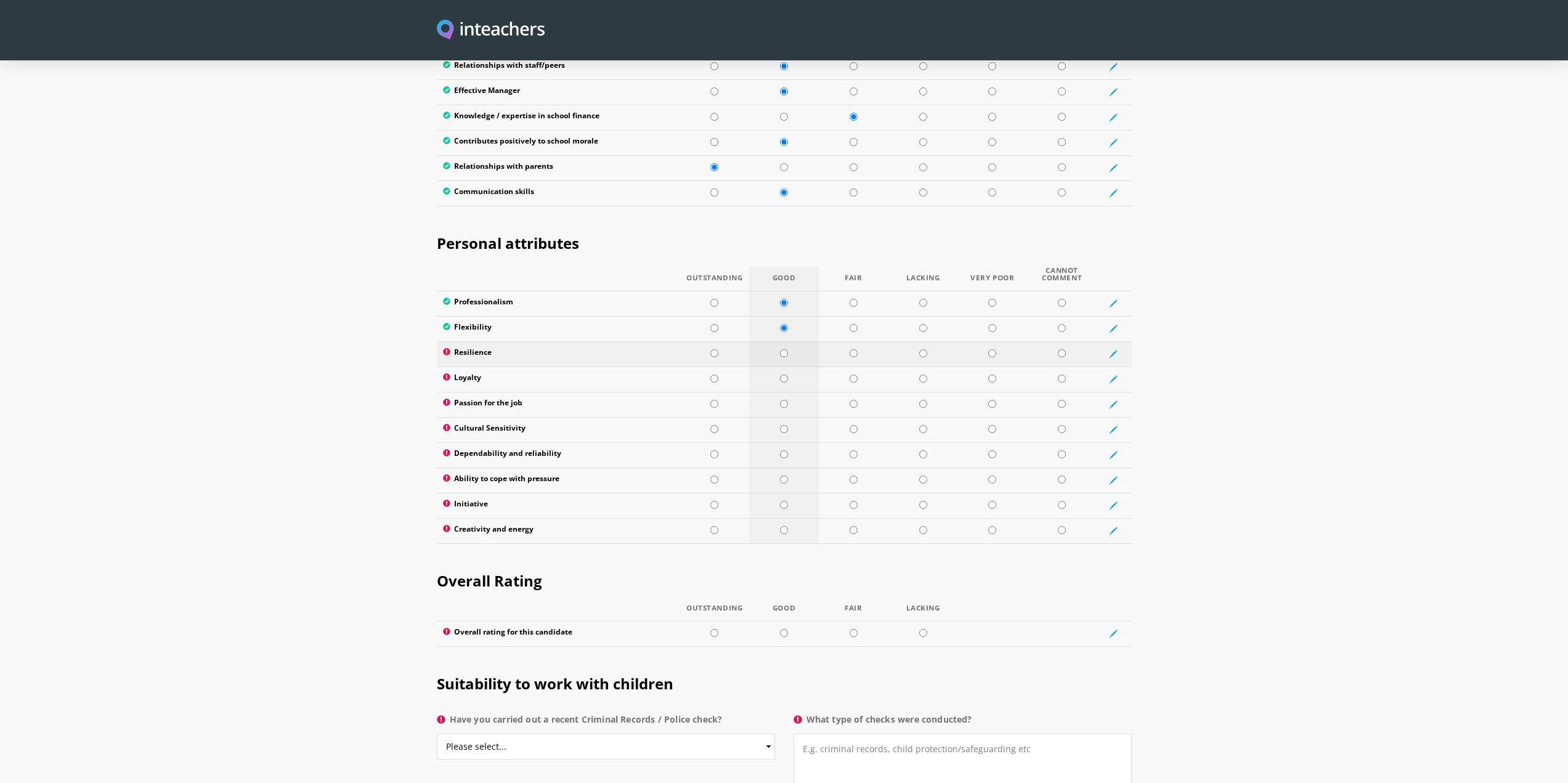
radio input "true"
click at [714, 374] on input "radio" at bounding box center [714, 378] width 8 height 8
radio input "true"
click at [712, 400] on input "radio" at bounding box center [714, 403] width 8 height 8
radio input "true"
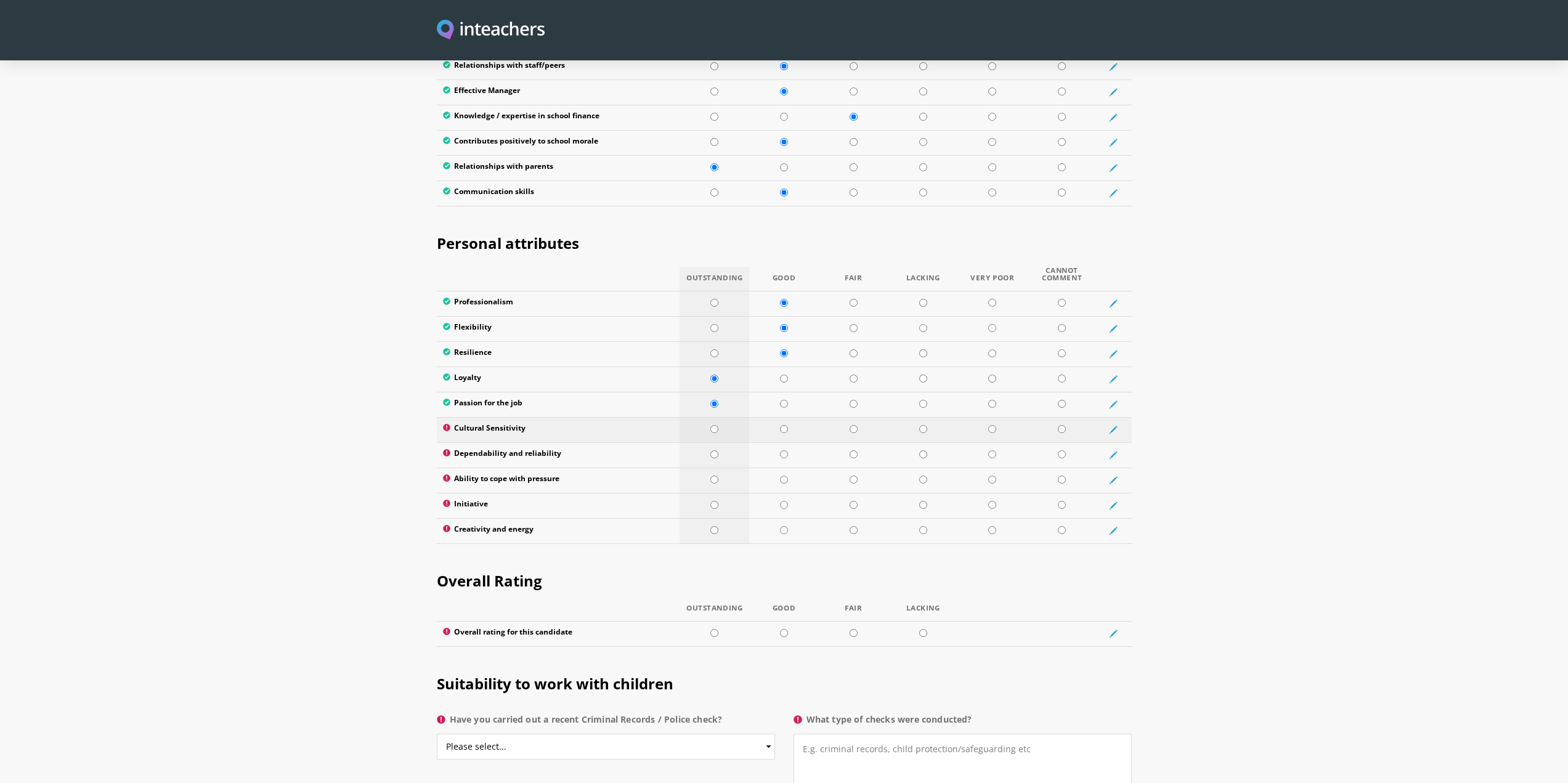
click at [714, 425] on input "radio" at bounding box center [714, 429] width 8 height 8
radio input "true"
click at [783, 450] on input "radio" at bounding box center [784, 454] width 8 height 8
radio input "true"
click at [782, 476] on input "radio" at bounding box center [784, 479] width 8 height 8
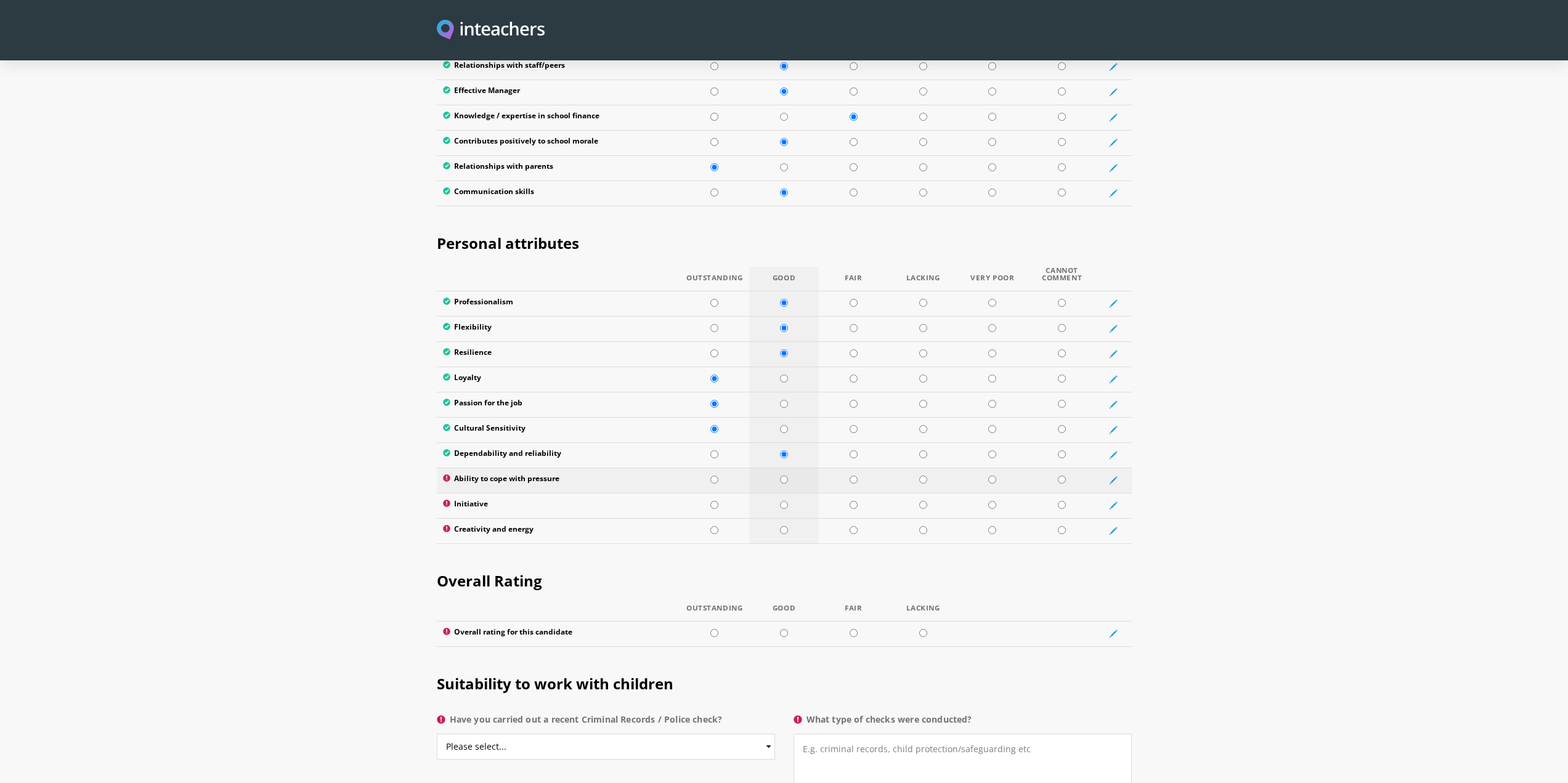
radio input "true"
click at [786, 501] on input "radio" at bounding box center [784, 505] width 8 height 8
radio input "true"
click at [713, 526] on input "radio" at bounding box center [714, 530] width 8 height 8
radio input "true"
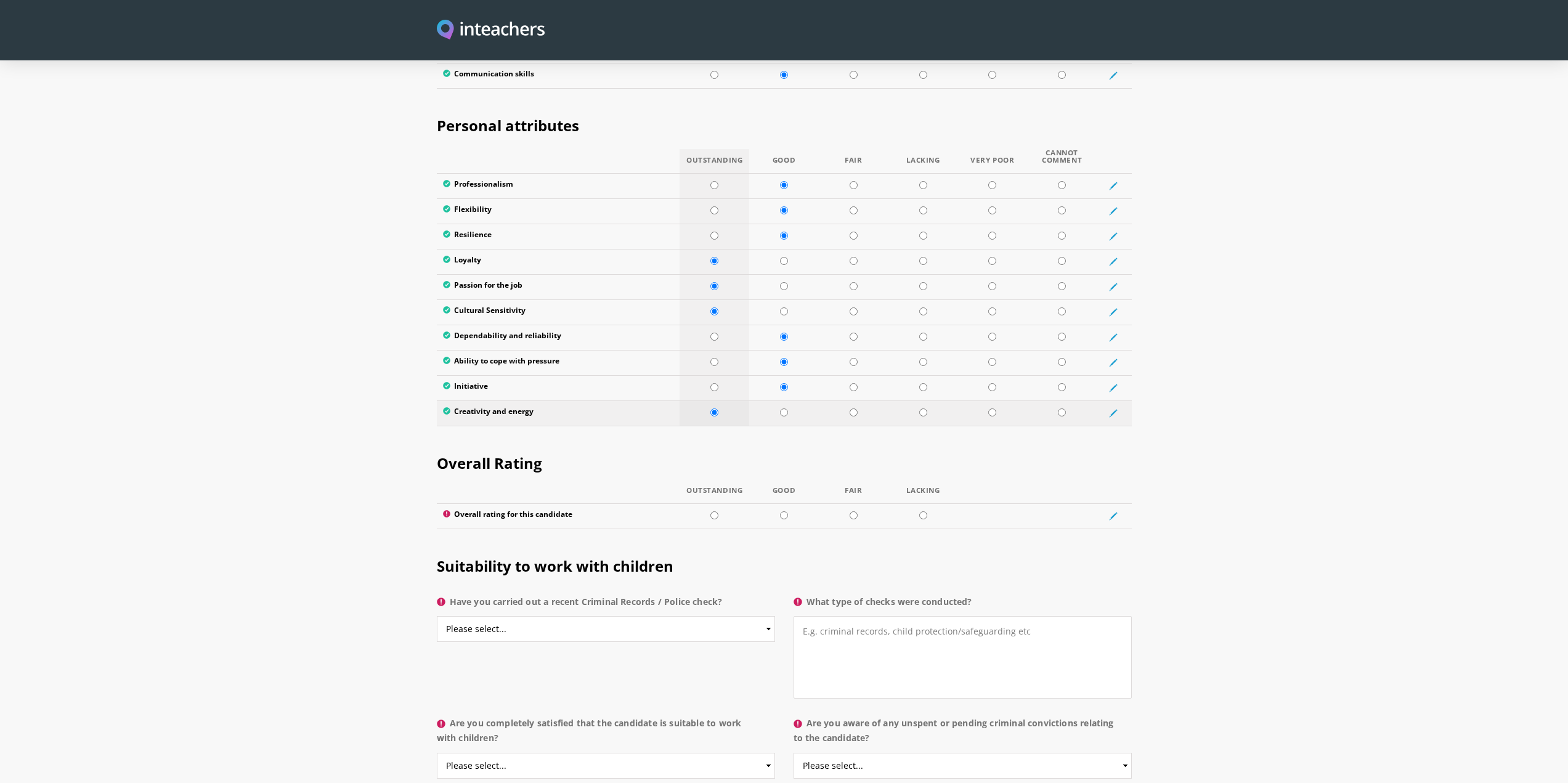
scroll to position [2033, 0]
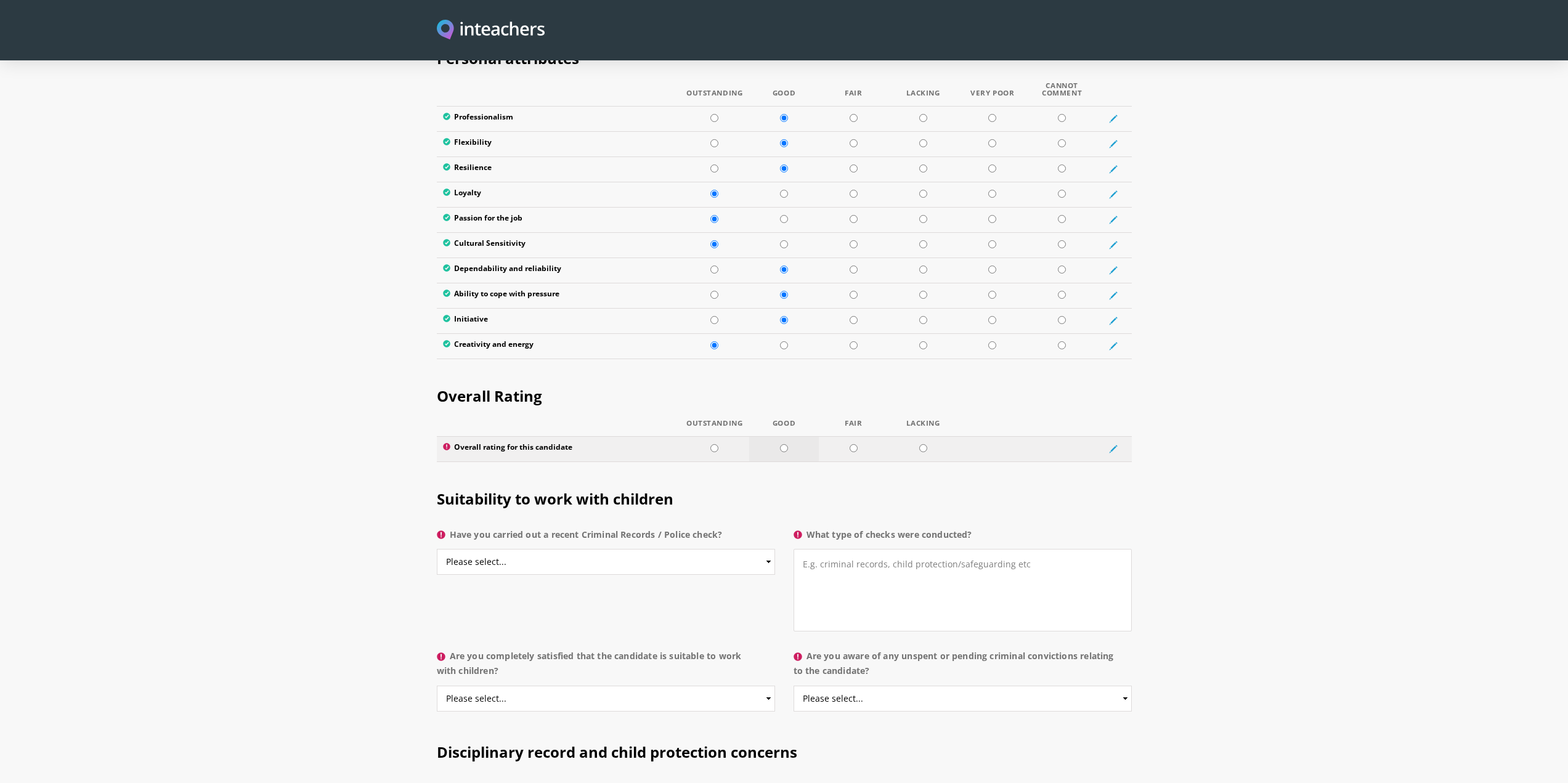
click at [784, 444] on input "radio" at bounding box center [784, 448] width 8 height 8
radio input "true"
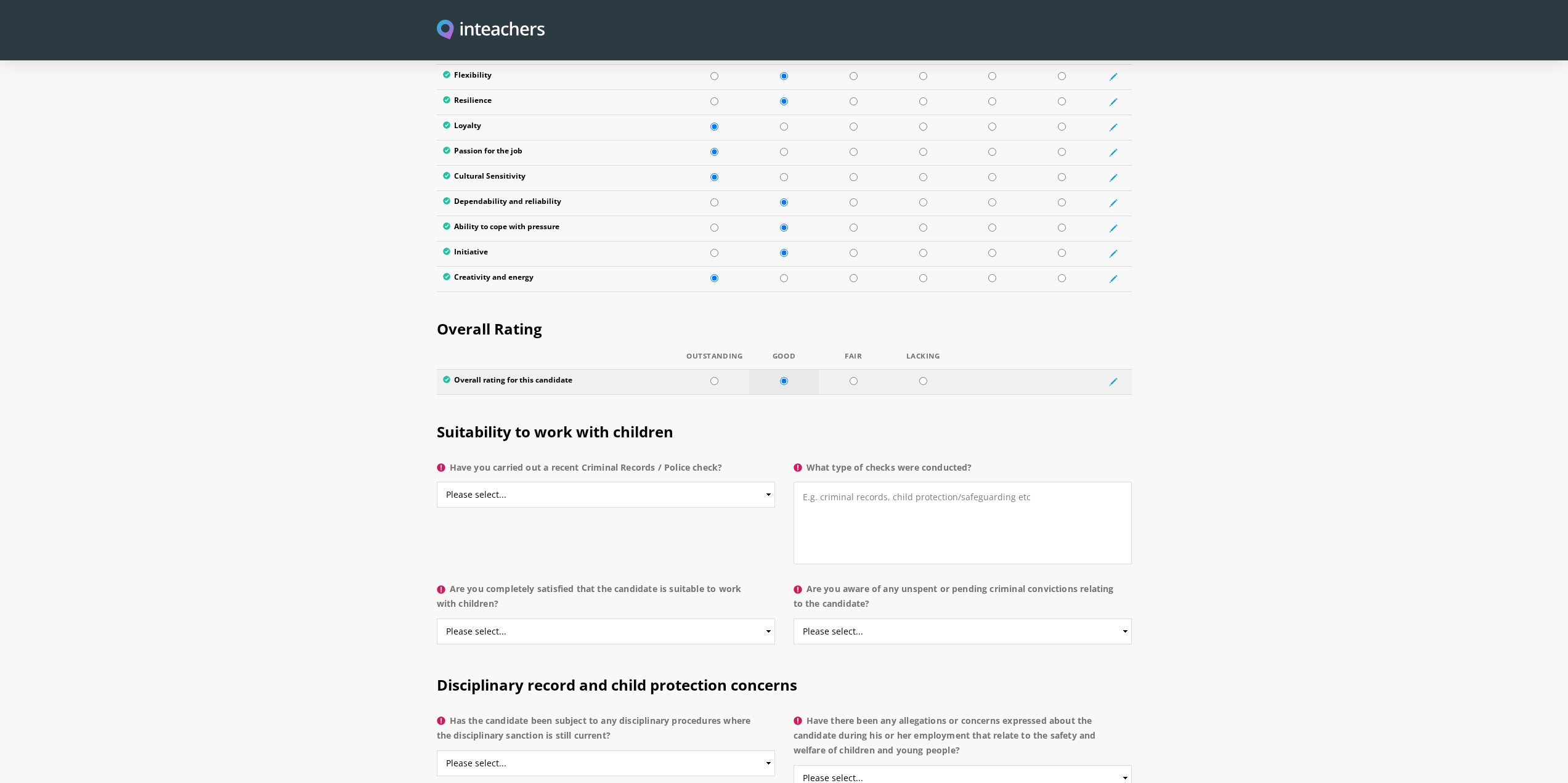
scroll to position [2156, 0]
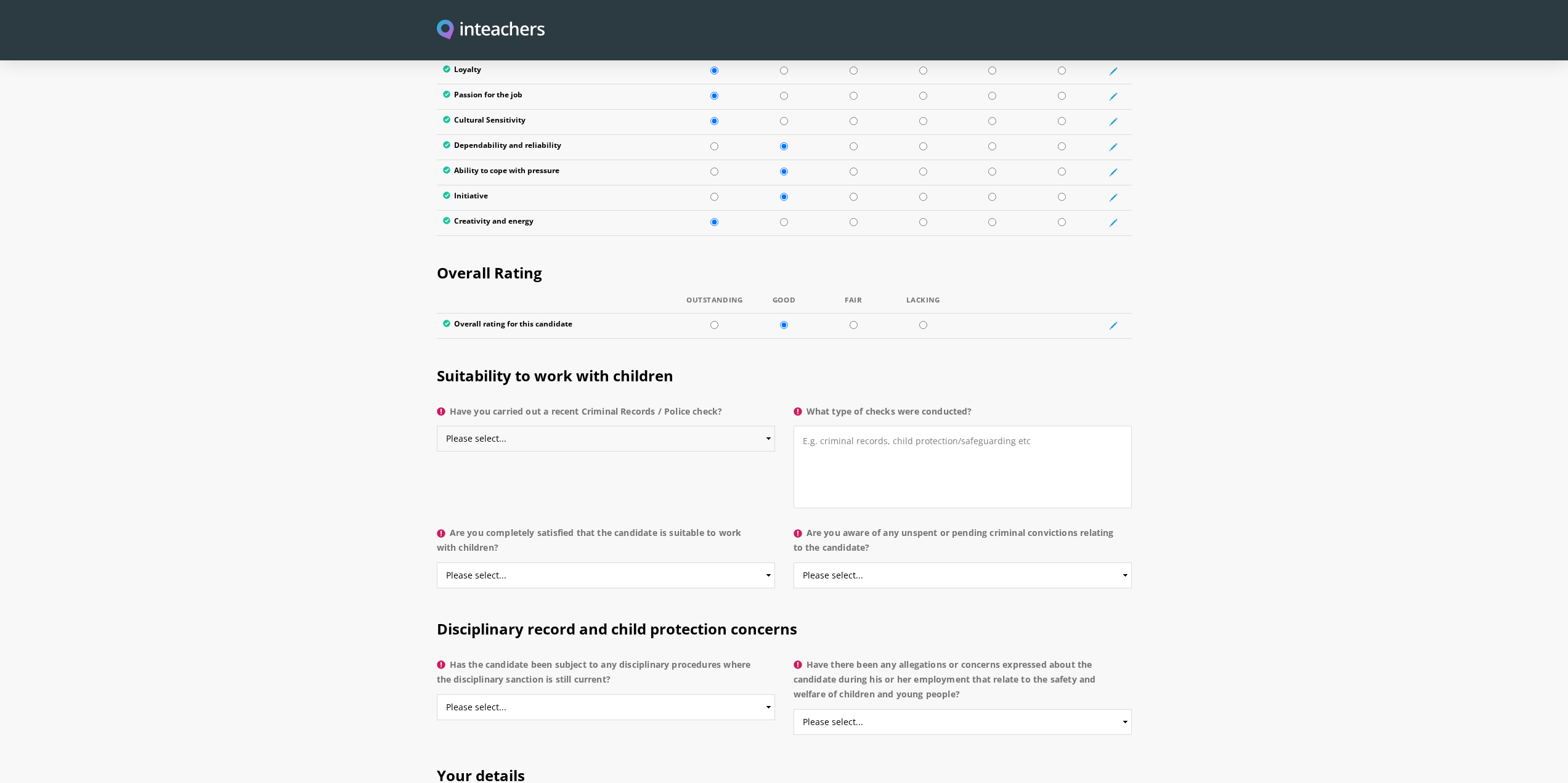
click at [768, 425] on select "Please select... Yes No Do not know" at bounding box center [606, 438] width 338 height 26
select select "Do not know"
click at [437, 425] on select "Please select... Yes No Do not know" at bounding box center [606, 438] width 338 height 26
click at [614, 563] on select "Please select... Yes No Do not know" at bounding box center [606, 575] width 338 height 26
select select "Yes"
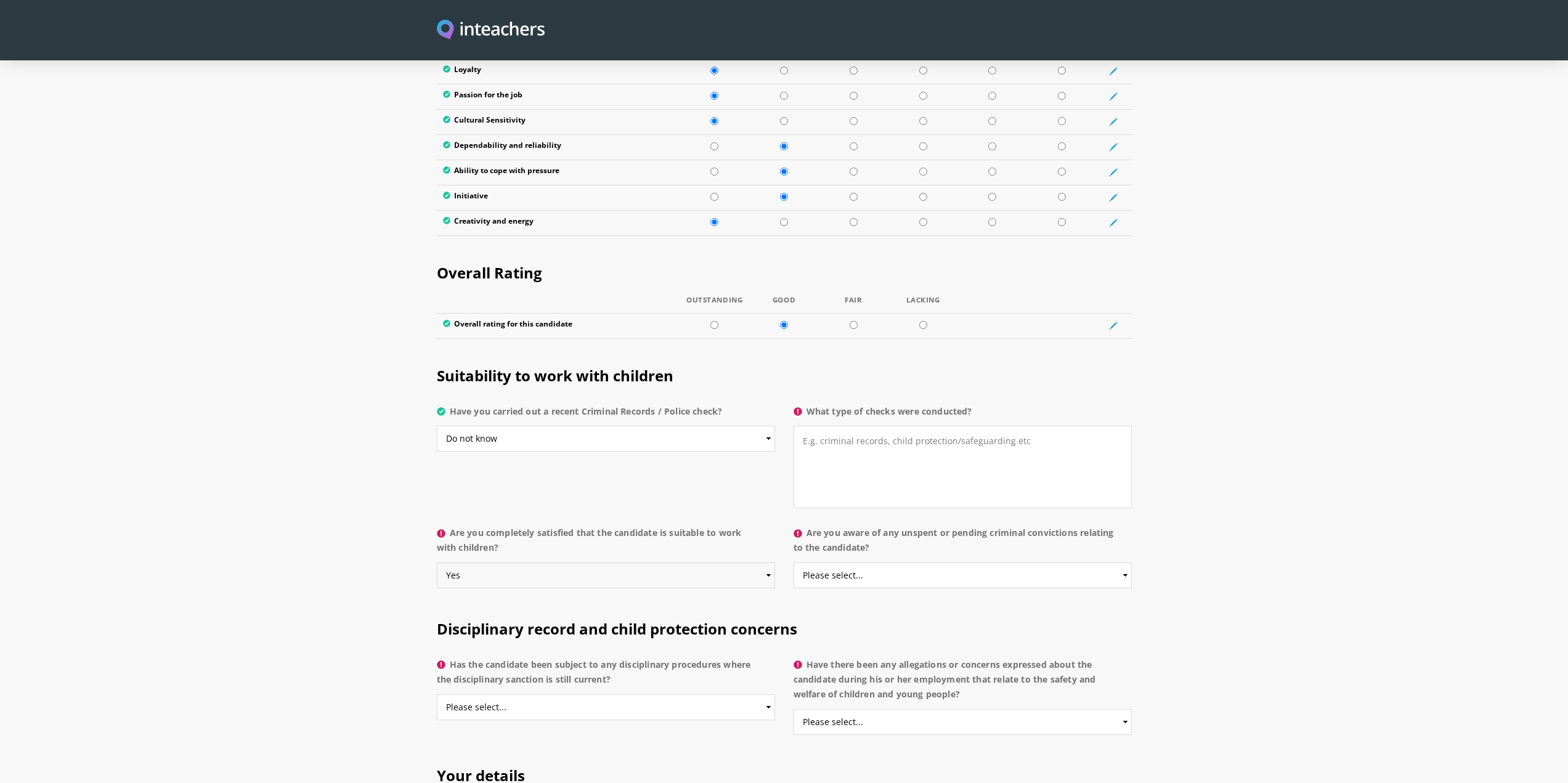
click at [437, 563] on select "Please select... Yes No Do not know" at bounding box center [606, 575] width 338 height 26
click at [843, 563] on select "Please select... Yes No Do not know" at bounding box center [963, 575] width 338 height 26
select select "No"
click at [794, 563] on select "Please select... Yes No Do not know" at bounding box center [963, 575] width 338 height 26
click at [839, 425] on textarea "What type of checks were conducted?" at bounding box center [963, 467] width 338 height 82
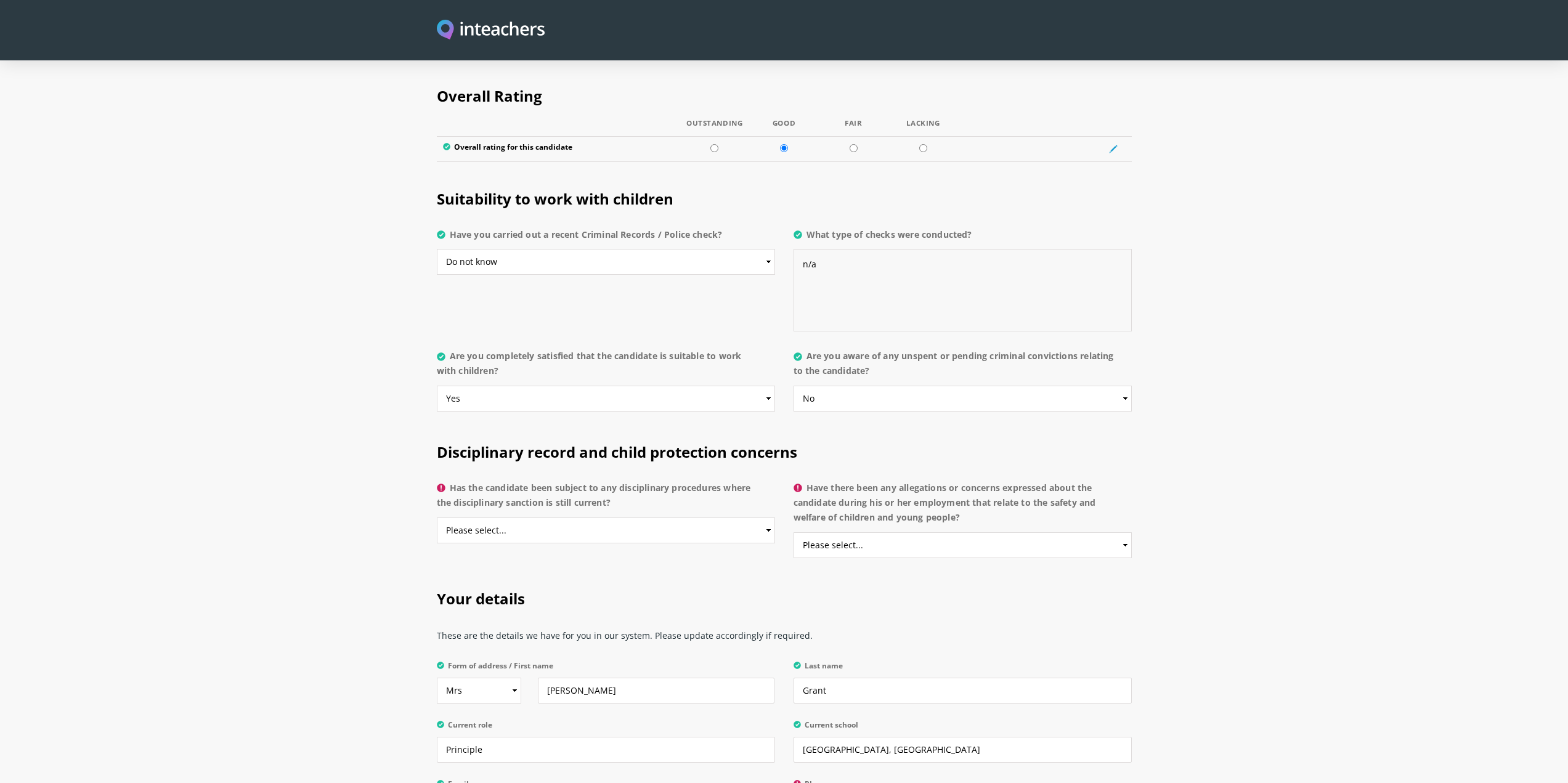
scroll to position [2464, 0]
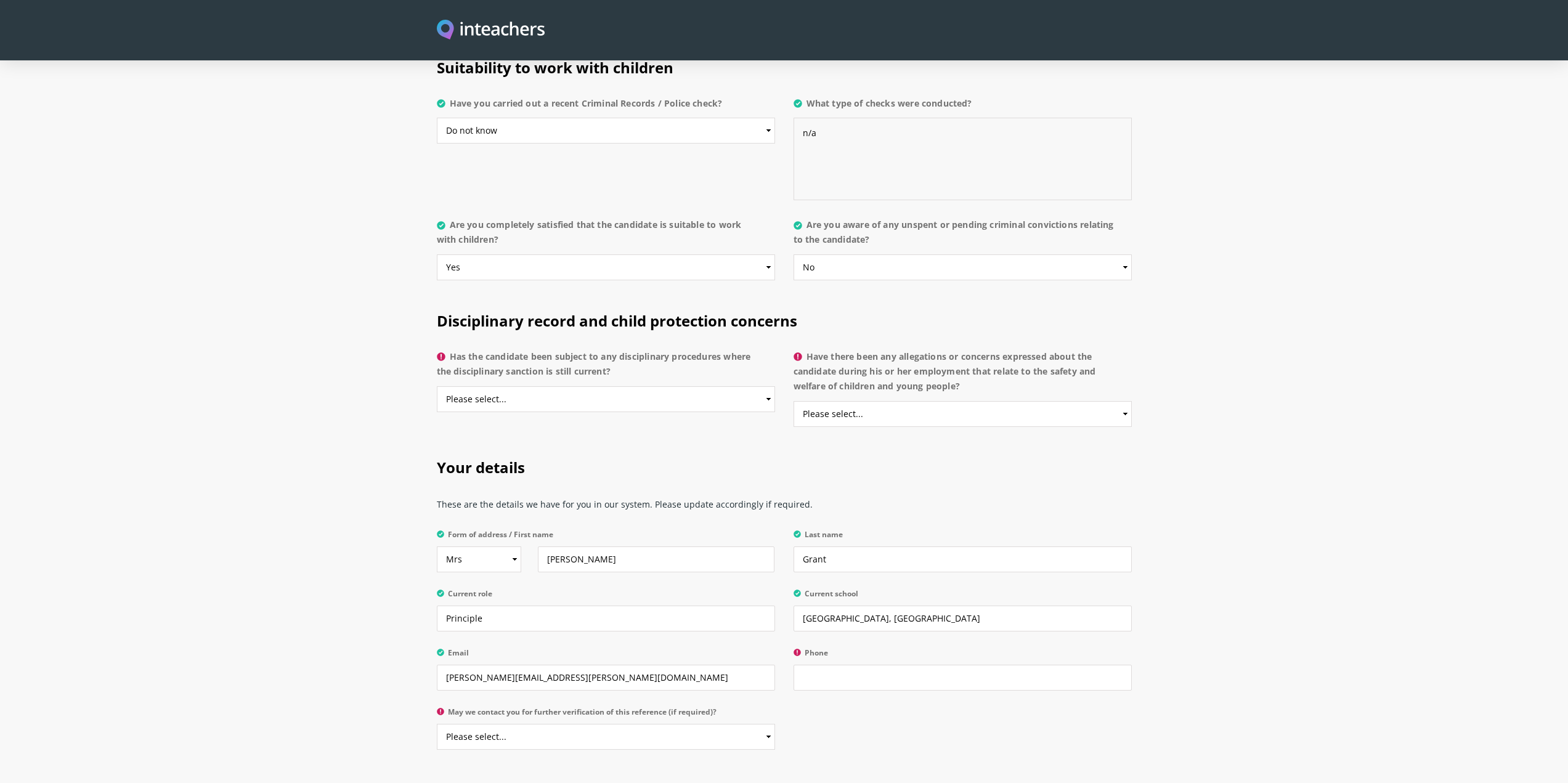
type textarea "n/a"
click at [565, 386] on select "Please select... Yes No Do not know" at bounding box center [606, 399] width 338 height 26
select select "No"
click at [437, 386] on select "Please select... Yes No Do not know" at bounding box center [606, 399] width 338 height 26
click at [914, 401] on select "Please select... Yes No Do not know" at bounding box center [963, 414] width 338 height 26
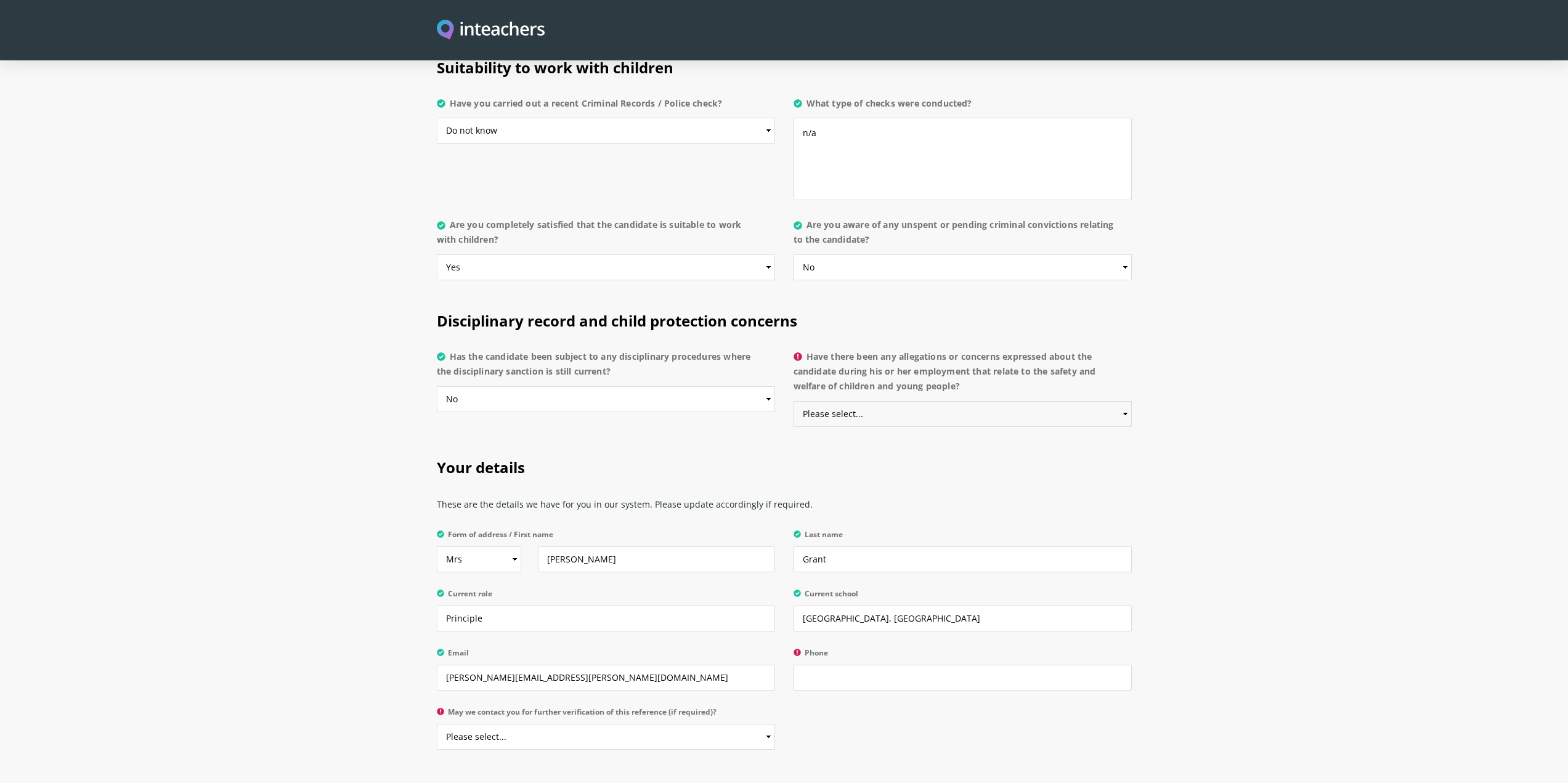
select select "No"
click at [794, 401] on select "Please select... Yes No Do not know" at bounding box center [963, 414] width 338 height 26
click at [539, 605] on input "Principle" at bounding box center [606, 618] width 338 height 26
type input "Principal"
click at [946, 686] on div "Your details These are the details we have for you in our system. Please update…" at bounding box center [784, 600] width 710 height 323
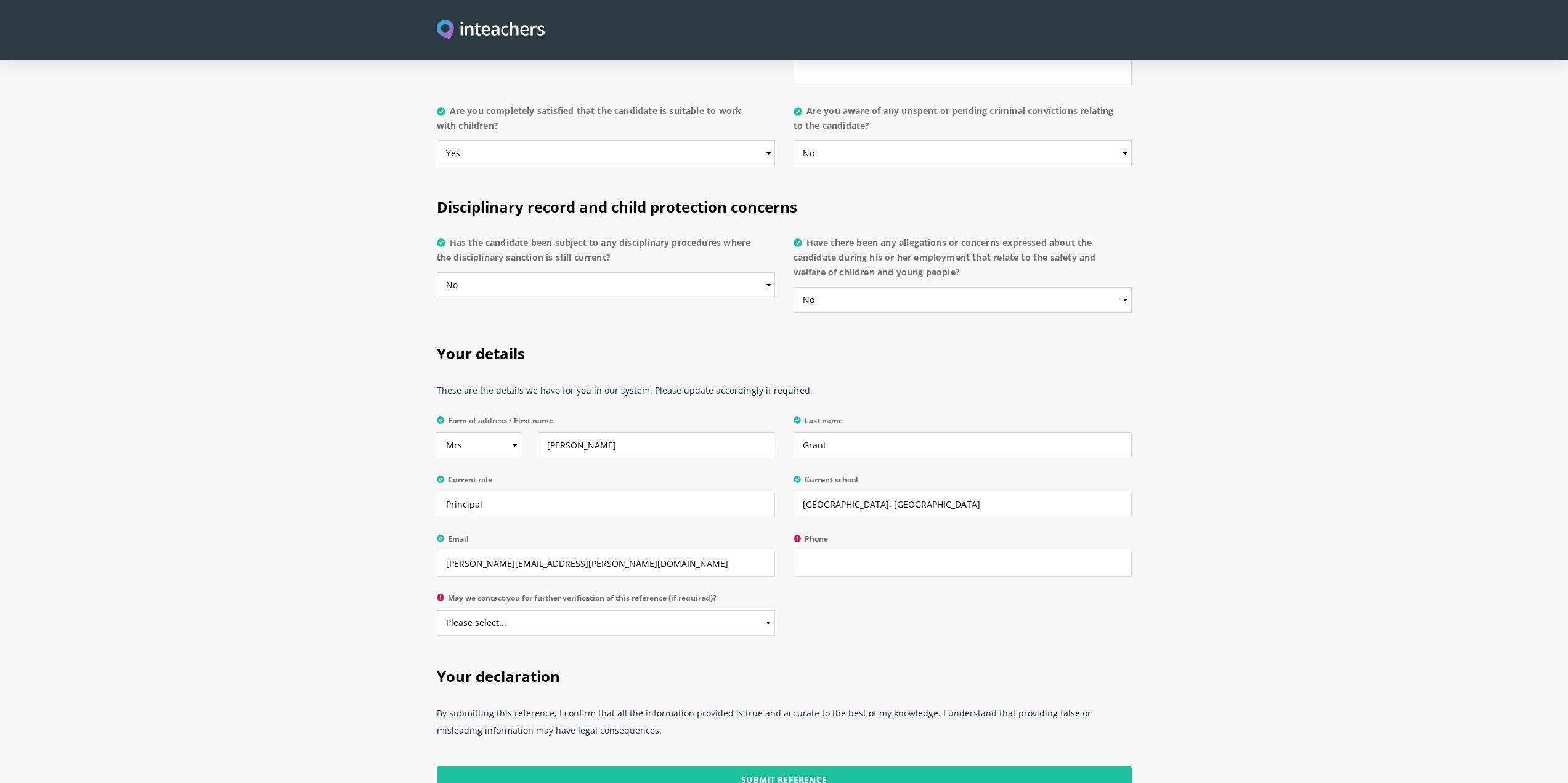
scroll to position [2648, 0]
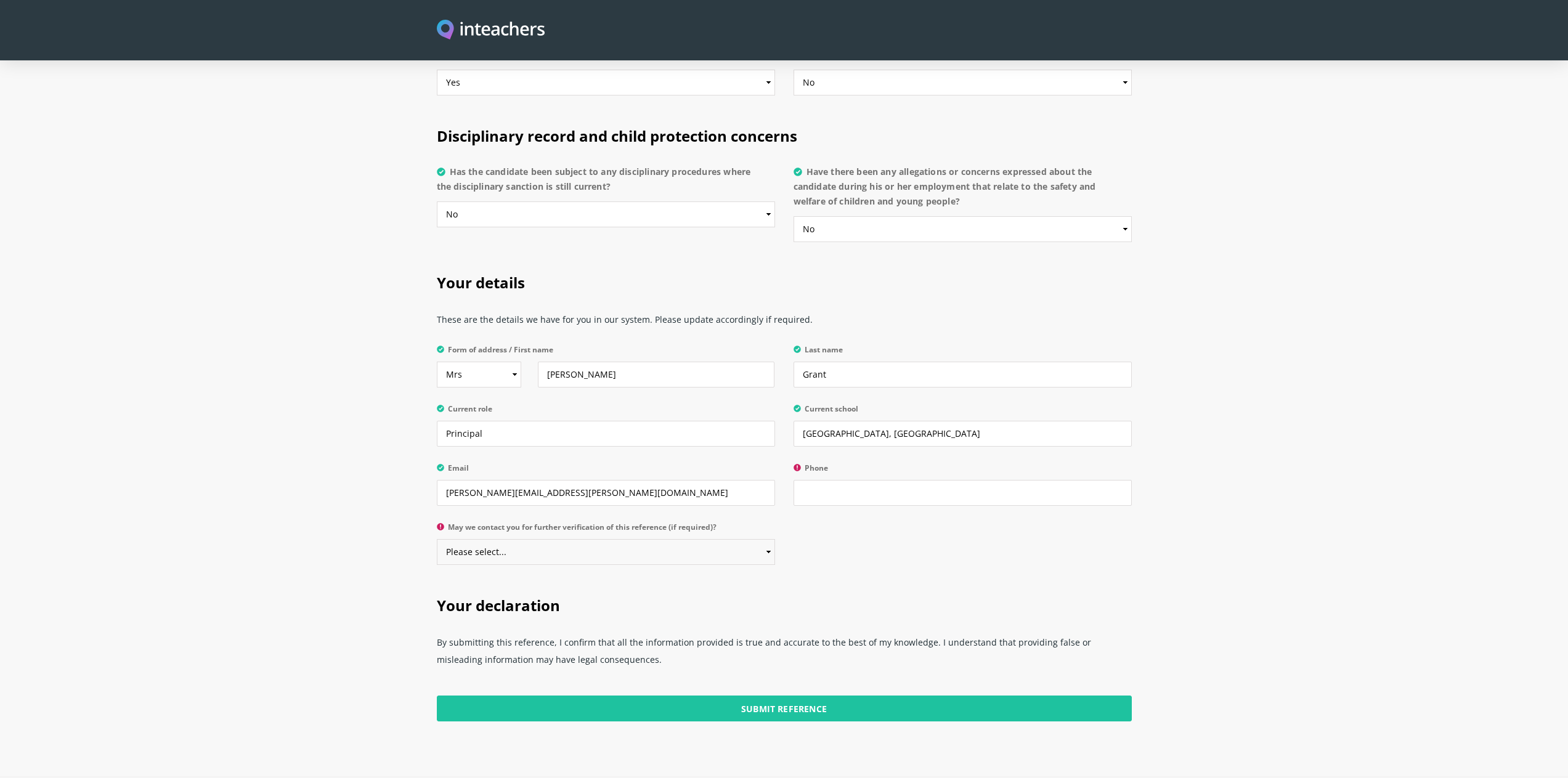
click at [565, 539] on select "Please select... Yes No" at bounding box center [606, 552] width 338 height 26
select select "Yes"
click at [437, 539] on select "Please select... Yes No" at bounding box center [606, 552] width 338 height 26
click at [810, 479] on input "Phone" at bounding box center [963, 492] width 338 height 26
type input "40198001"
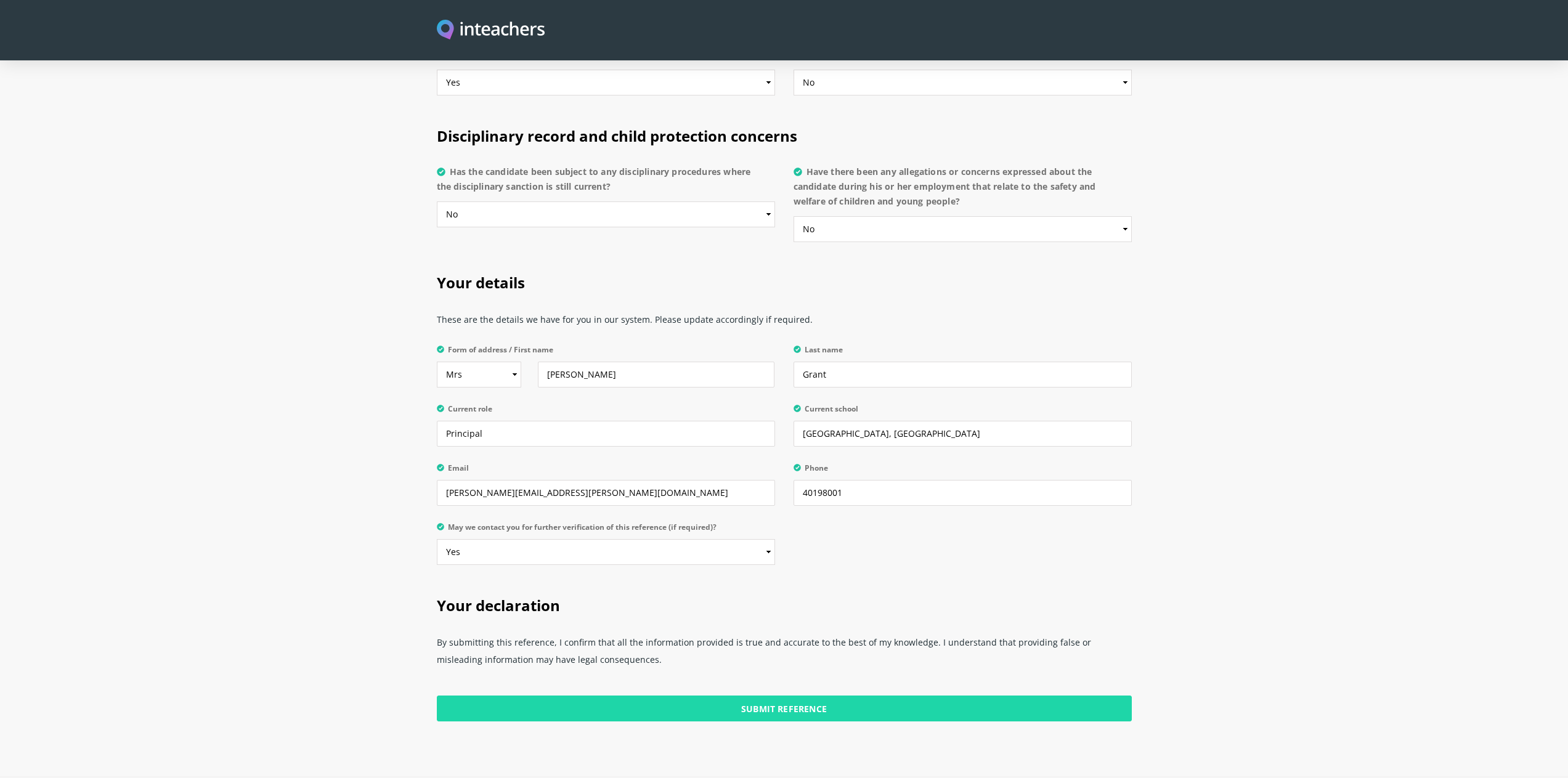
click at [819, 695] on input "Submit Reference" at bounding box center [785, 708] width 695 height 26
